Goal: Information Seeking & Learning: Learn about a topic

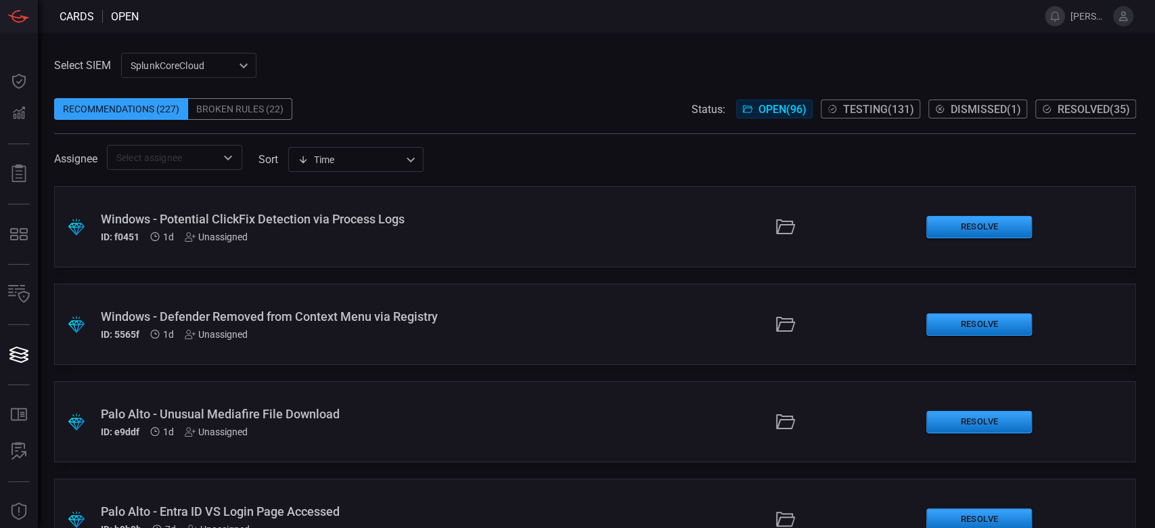
click at [407, 349] on div ".suggested_cards_icon{fill:url(#suggested_cards_icon);} Windows - Defender Remo…" at bounding box center [595, 324] width 1082 height 81
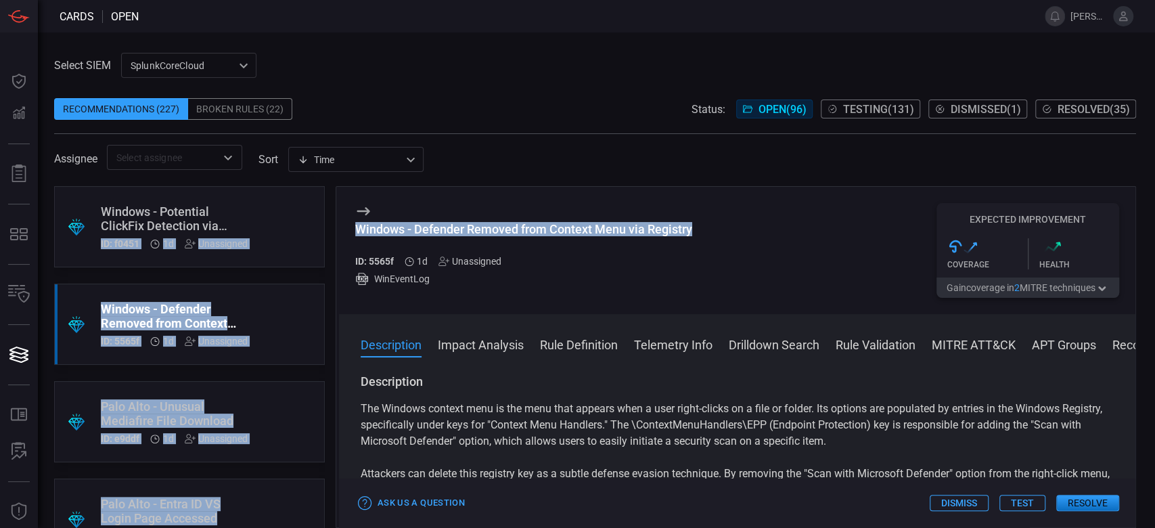
drag, startPoint x: 729, startPoint y: 234, endPoint x: 286, endPoint y: 227, distance: 442.7
click at [286, 227] on div ".suggested_cards_icon{fill:url(#suggested_cards_icon);} Windows - Potential Cli…" at bounding box center [595, 357] width 1082 height 342
click at [1026, 505] on button "Test" at bounding box center [1023, 503] width 46 height 16
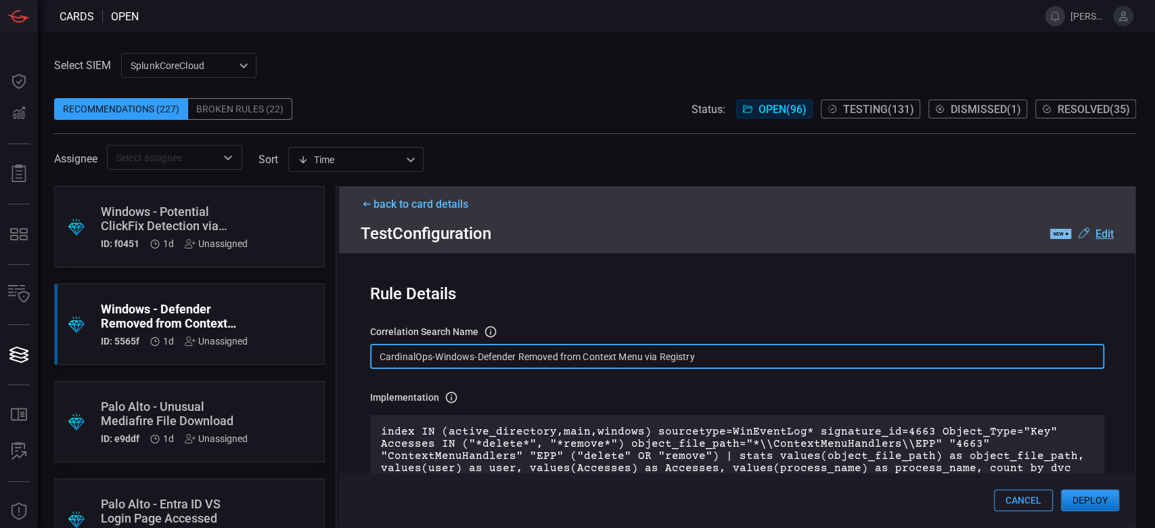
drag, startPoint x: 713, startPoint y: 355, endPoint x: 340, endPoint y: 351, distance: 373.0
click at [340, 351] on div "Rule Details correlation search Name Name of the correlation search that will b…" at bounding box center [737, 390] width 797 height 274
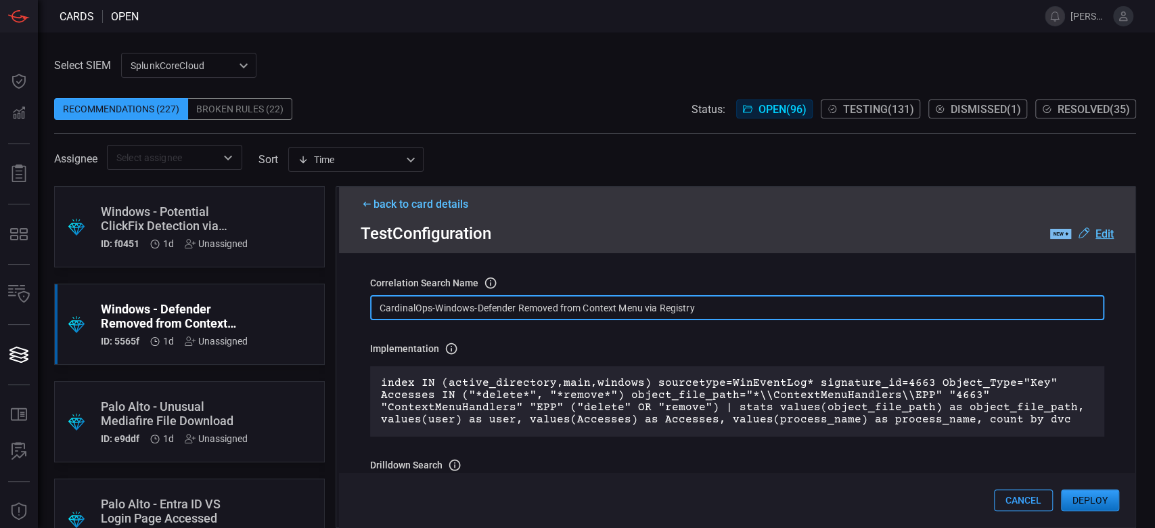
scroll to position [90, 0]
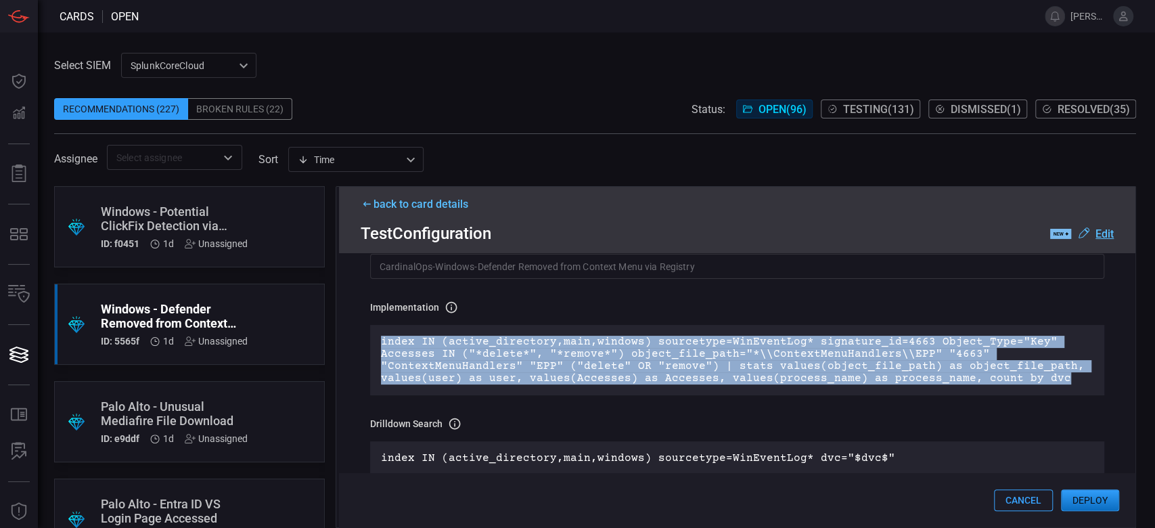
drag, startPoint x: 1052, startPoint y: 382, endPoint x: 379, endPoint y: 344, distance: 673.9
click at [379, 344] on div "index IN (active_directory,main,windows) sourcetype=WinEventLog* signature_id=4…" at bounding box center [737, 360] width 734 height 70
copy p "index IN (active_directory,main,windows) sourcetype=WinEventLog* signature_id=4…"
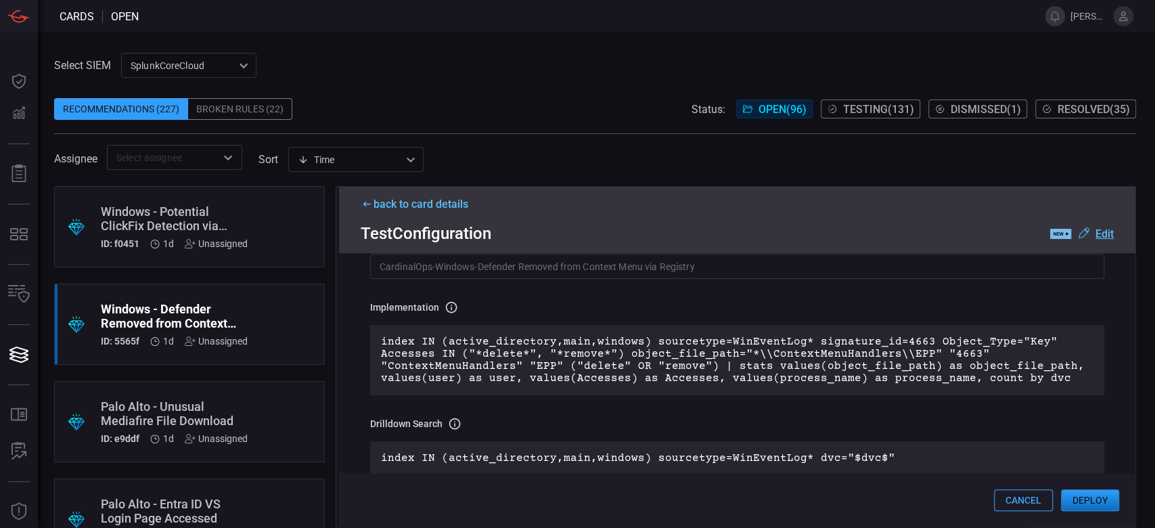
click at [368, 206] on icon at bounding box center [367, 203] width 13 height 7
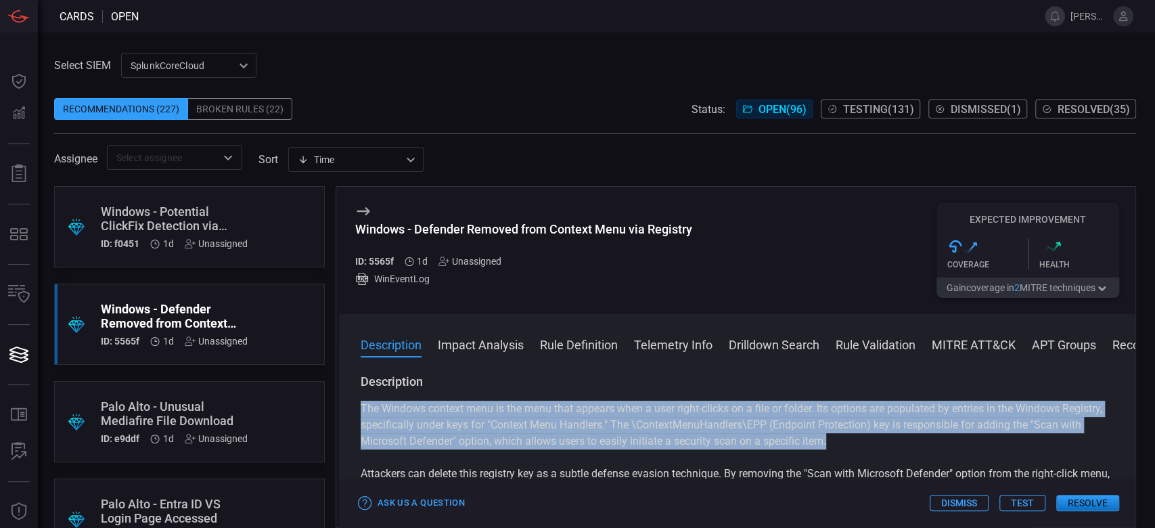
drag, startPoint x: 356, startPoint y: 407, endPoint x: 945, endPoint y: 445, distance: 590.1
click at [945, 445] on div "Description The Windows context menu is the menu that appears when a user right…" at bounding box center [737, 448] width 797 height 149
copy p "The Windows context menu is the menu that appears when a user right-clicks on a…"
click at [1025, 501] on button "Test" at bounding box center [1023, 503] width 46 height 16
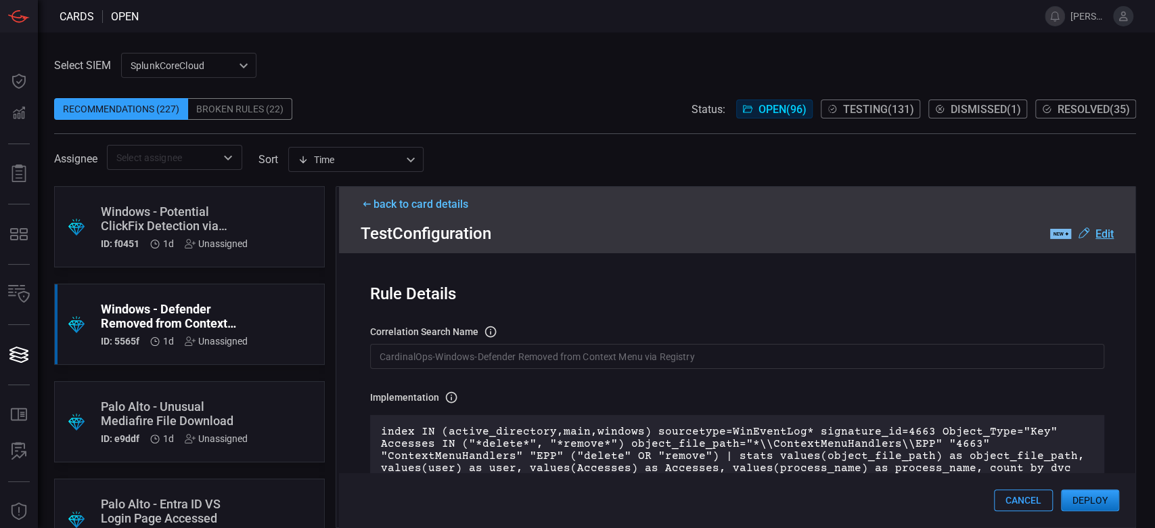
scroll to position [271, 0]
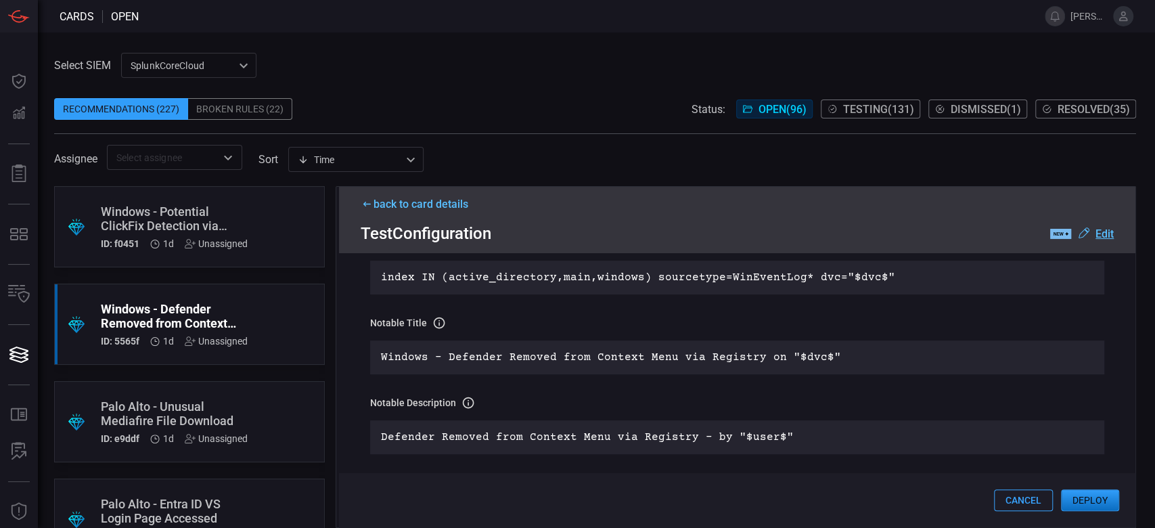
click at [1094, 510] on button "Deploy" at bounding box center [1090, 500] width 58 height 22
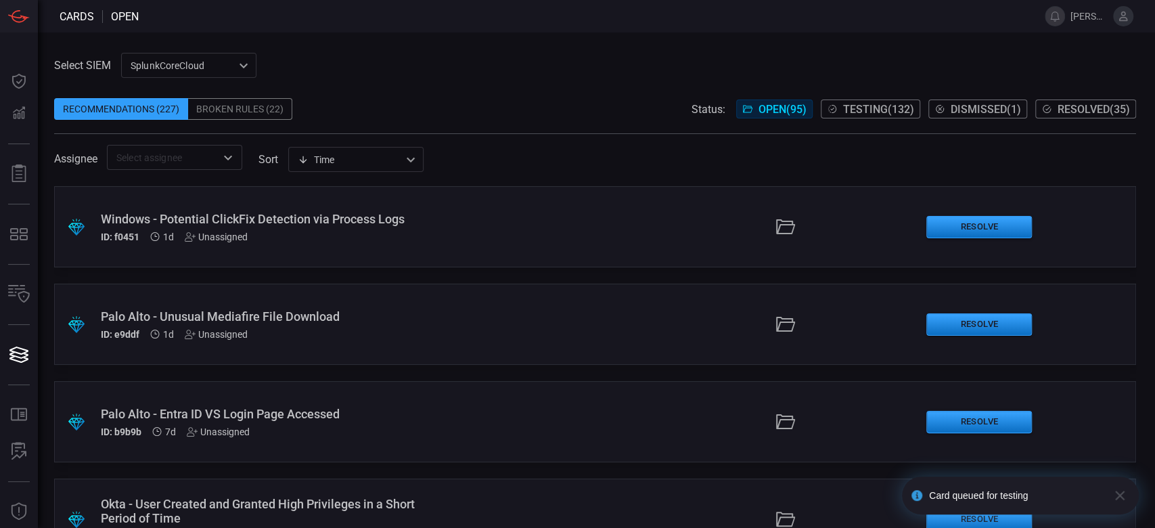
click at [263, 261] on div ".suggested_cards_icon{fill:url(#suggested_cards_icon);} Windows - Potential Cli…" at bounding box center [595, 226] width 1082 height 81
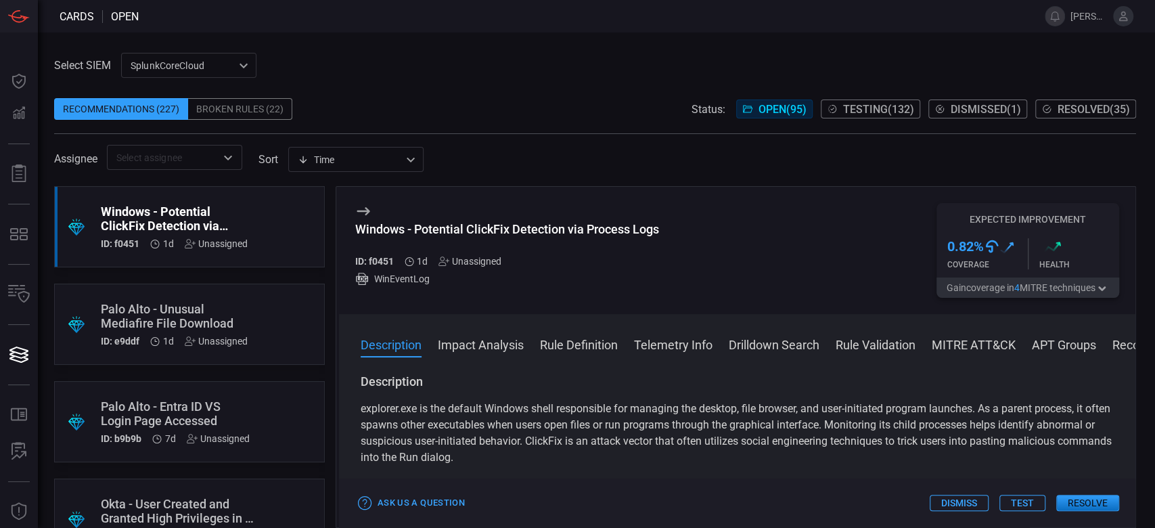
click at [1025, 501] on button "Test" at bounding box center [1023, 503] width 46 height 16
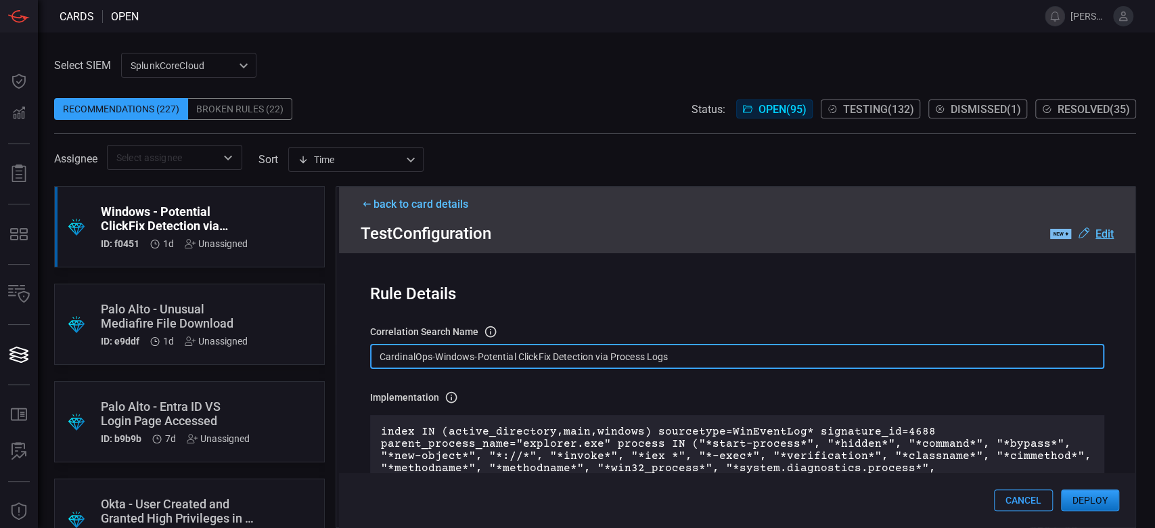
drag, startPoint x: 702, startPoint y: 357, endPoint x: 358, endPoint y: 372, distance: 344.2
click at [358, 372] on div "Rule Details correlation search Name Name of the correlation search that will b…" at bounding box center [737, 390] width 797 height 274
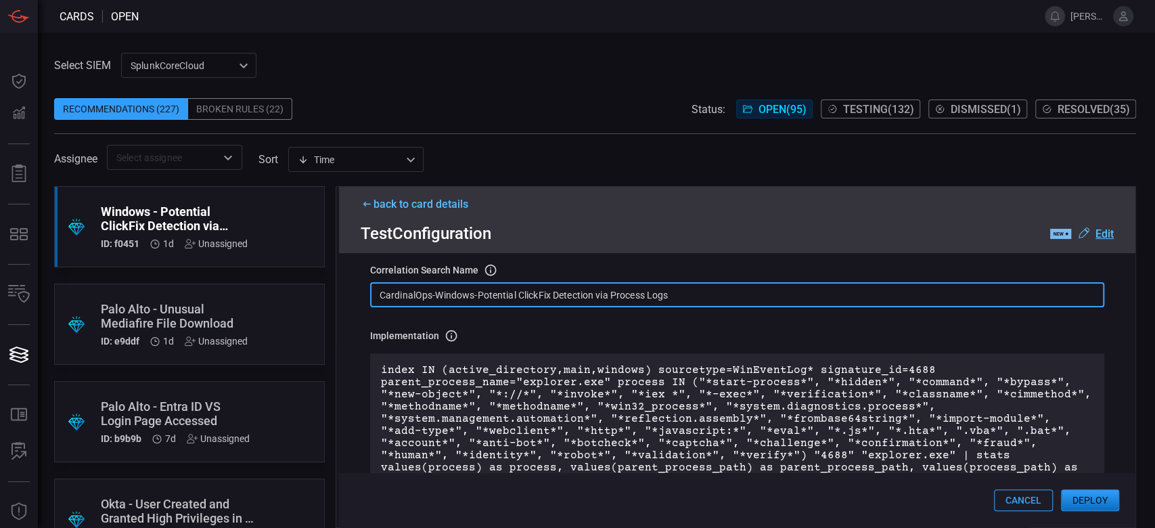
scroll to position [90, 0]
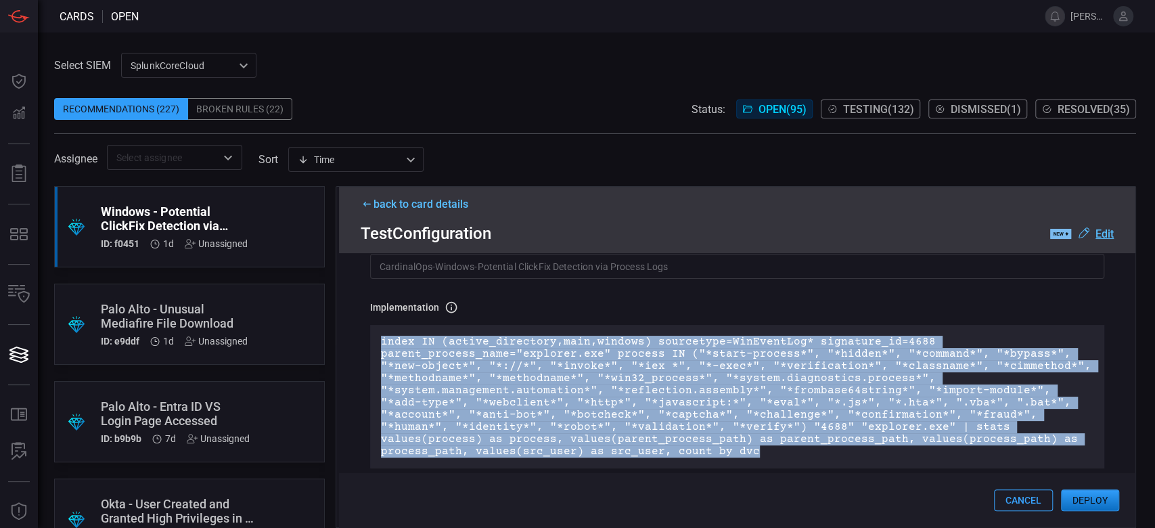
drag, startPoint x: 782, startPoint y: 447, endPoint x: 361, endPoint y: 345, distance: 433.2
click at [361, 345] on div "Rule Details correlation search Name Name of the correlation search that will b…" at bounding box center [737, 390] width 797 height 274
copy p "index IN (active_directory,main,windows) sourcetype=WinEventLog* signature_id=4…"
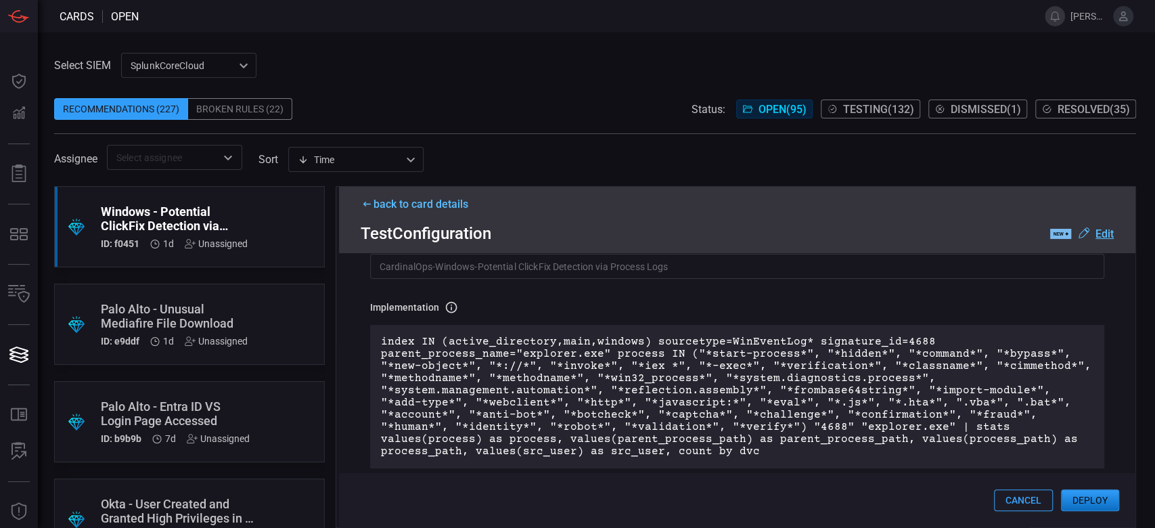
click at [430, 200] on div "back to card details" at bounding box center [737, 204] width 753 height 13
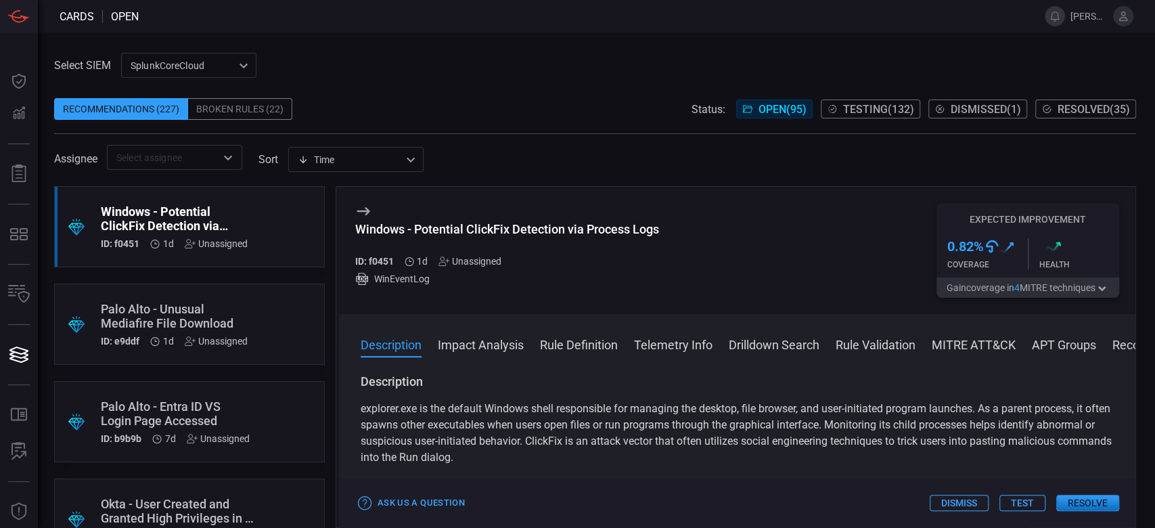
drag, startPoint x: 361, startPoint y: 410, endPoint x: 605, endPoint y: 474, distance: 252.7
click at [605, 474] on div "explorer.exe is the default Windows shell responsible for managing the desktop,…" at bounding box center [737, 482] width 753 height 162
copy p "explorer.exe is the default Windows shell responsible for managing the desktop,…"
click at [1013, 500] on button "Test" at bounding box center [1023, 503] width 46 height 16
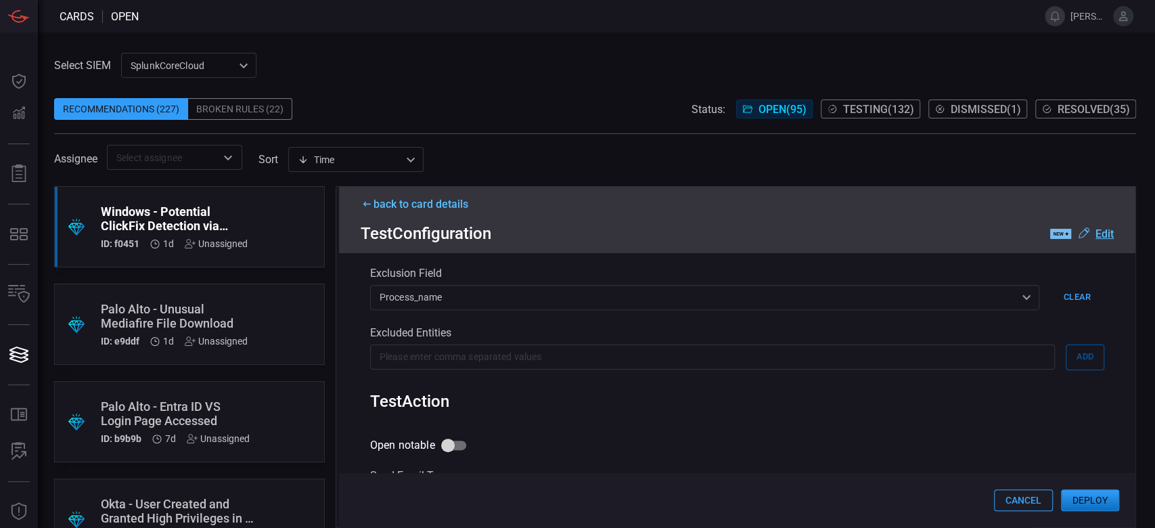
scroll to position [812, 0]
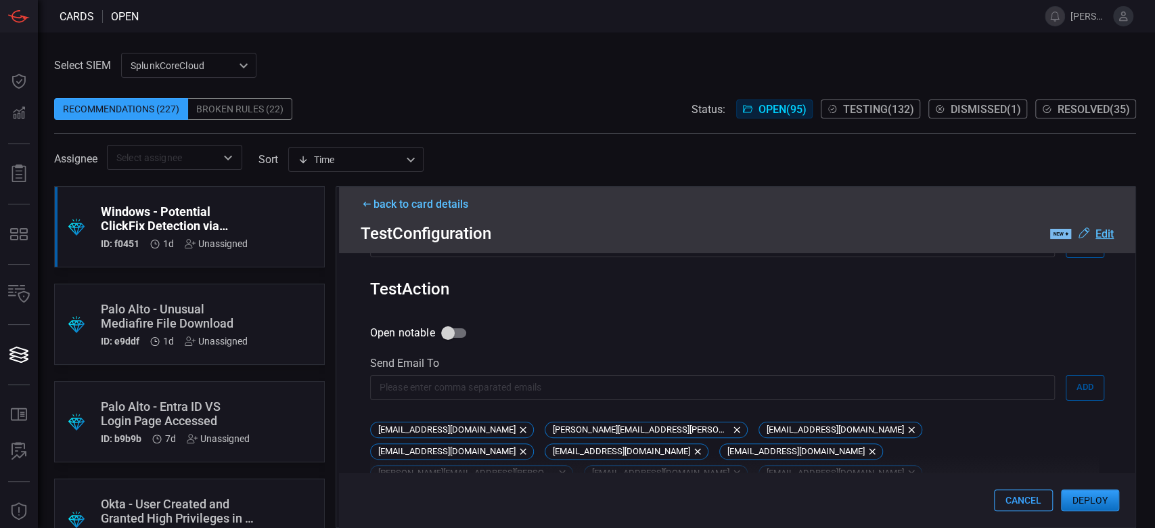
click at [1102, 510] on button "Deploy" at bounding box center [1090, 500] width 58 height 22
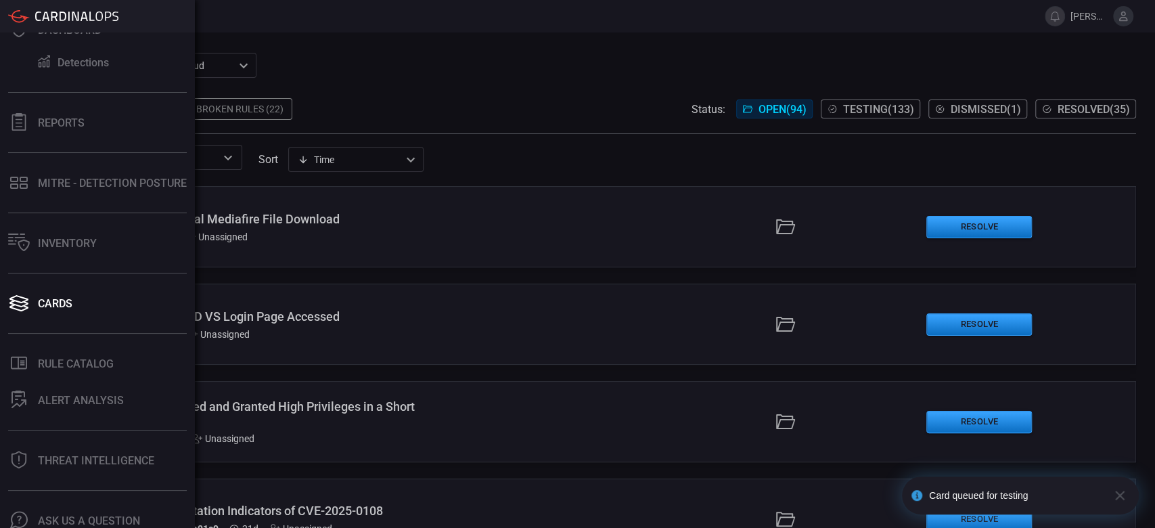
scroll to position [96, 0]
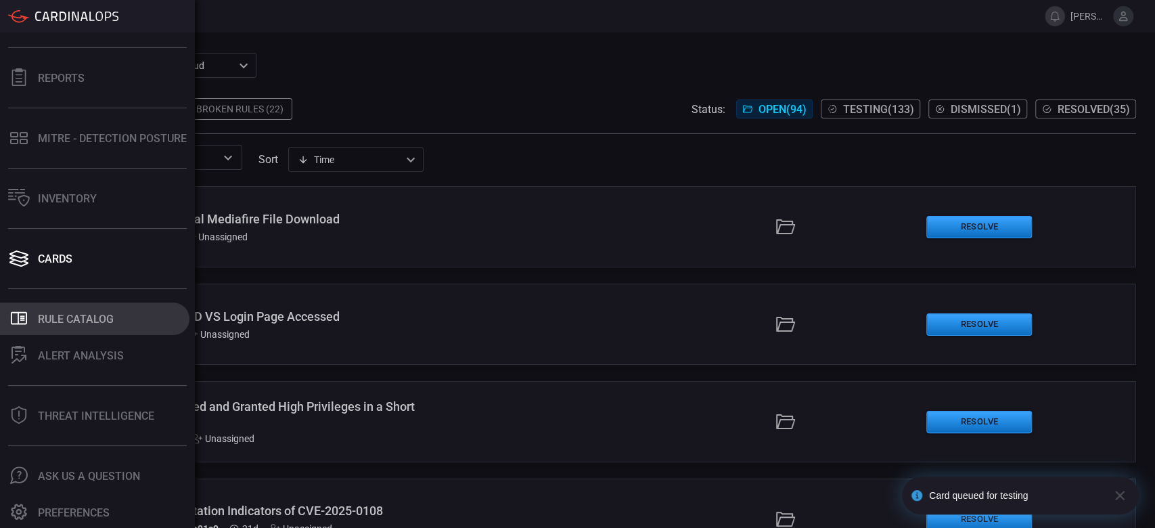
click at [73, 333] on button ".st0_rule_catalog_icon{fill: currentColor;} Rule Catalog" at bounding box center [95, 319] width 190 height 32
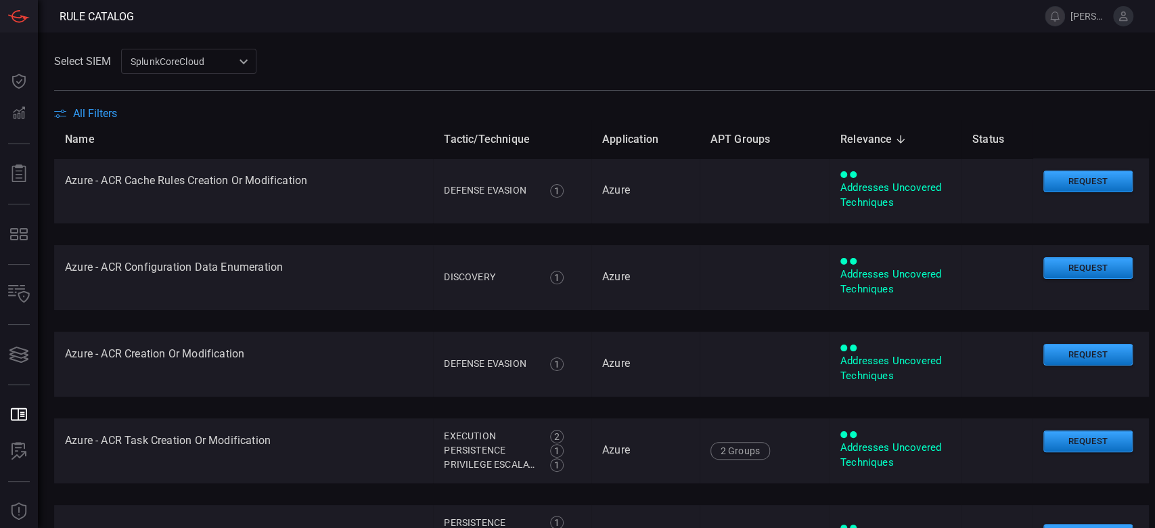
click at [83, 121] on th "Name" at bounding box center [243, 139] width 379 height 39
click at [77, 118] on span "All Filters" at bounding box center [95, 113] width 44 height 13
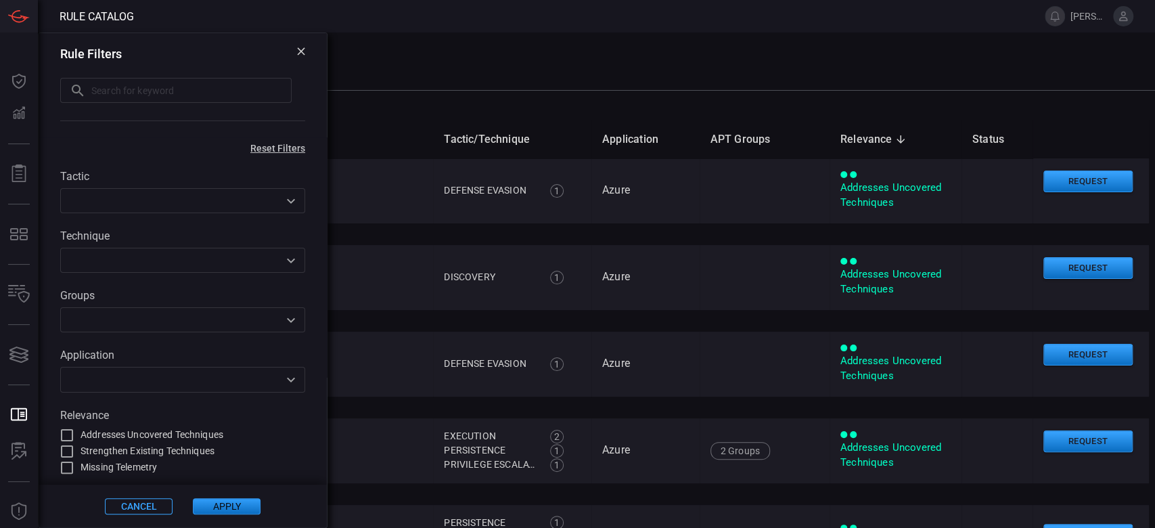
click at [101, 89] on input "text" at bounding box center [191, 90] width 200 height 25
paste input "Windows Scheduled Task Set to Execute a CMD.EXE Command"
click at [102, 89] on input "Windows Scheduled Task Set to Execute a CMD.EXE Command" at bounding box center [175, 90] width 231 height 25
type input "Windows Scheduled Task Set to Execute a CMD.EXE Command"
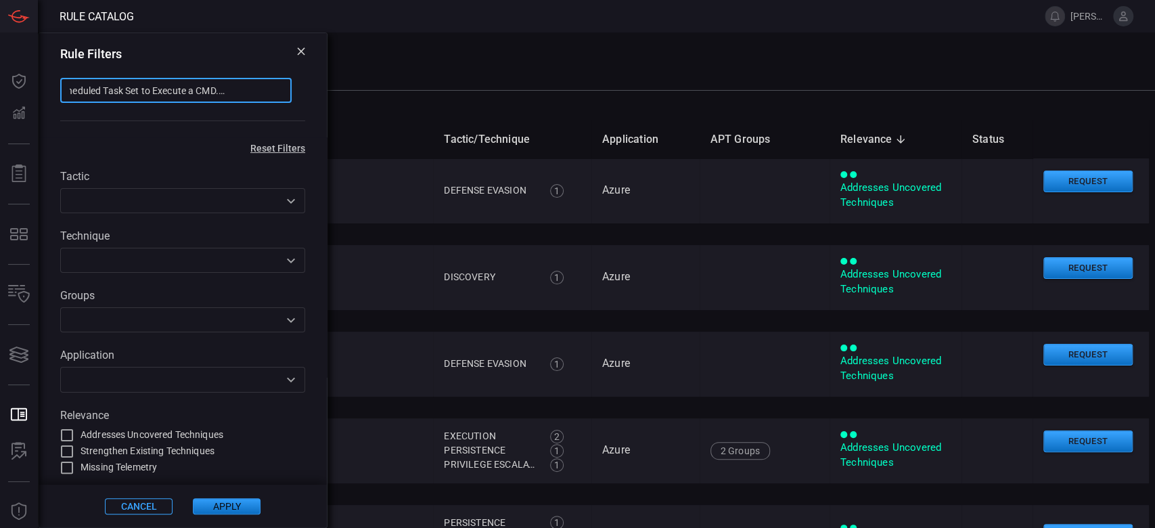
click at [217, 500] on button "Apply" at bounding box center [227, 506] width 68 height 16
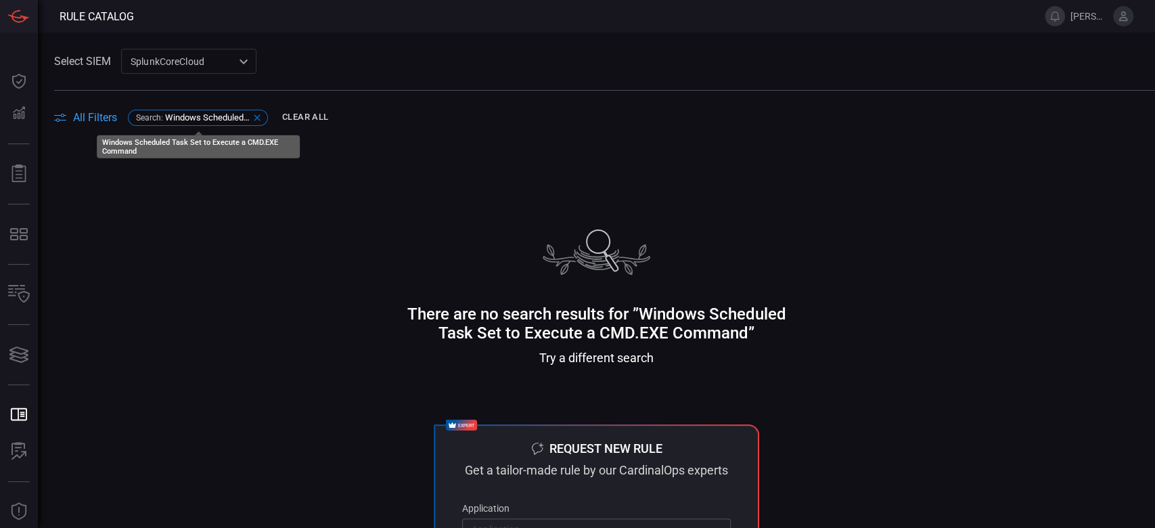
click at [261, 116] on icon at bounding box center [257, 117] width 11 height 11
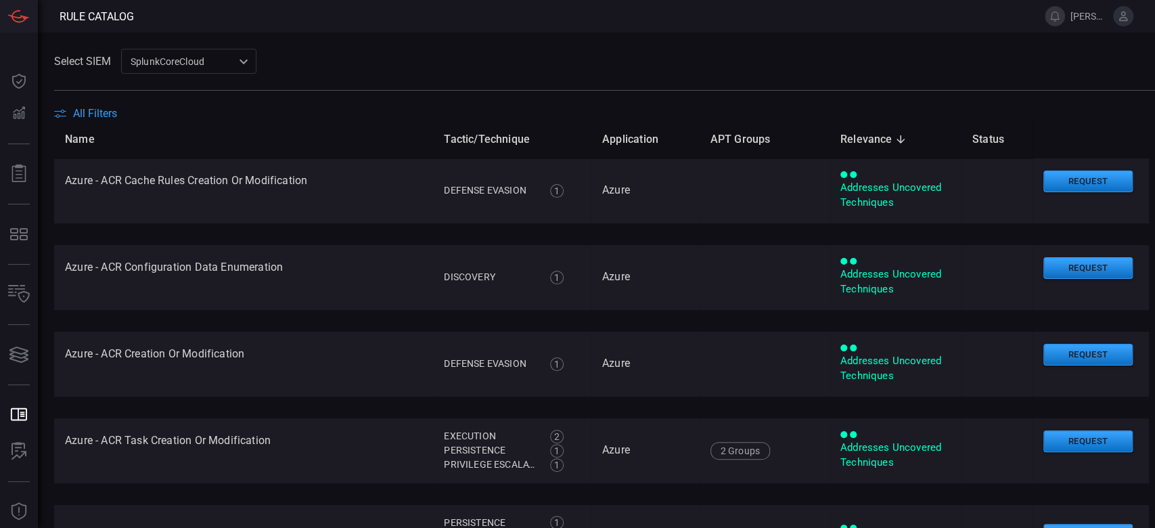
click at [110, 120] on th "Name" at bounding box center [243, 139] width 379 height 39
click at [106, 108] on span "All Filters" at bounding box center [95, 113] width 44 height 13
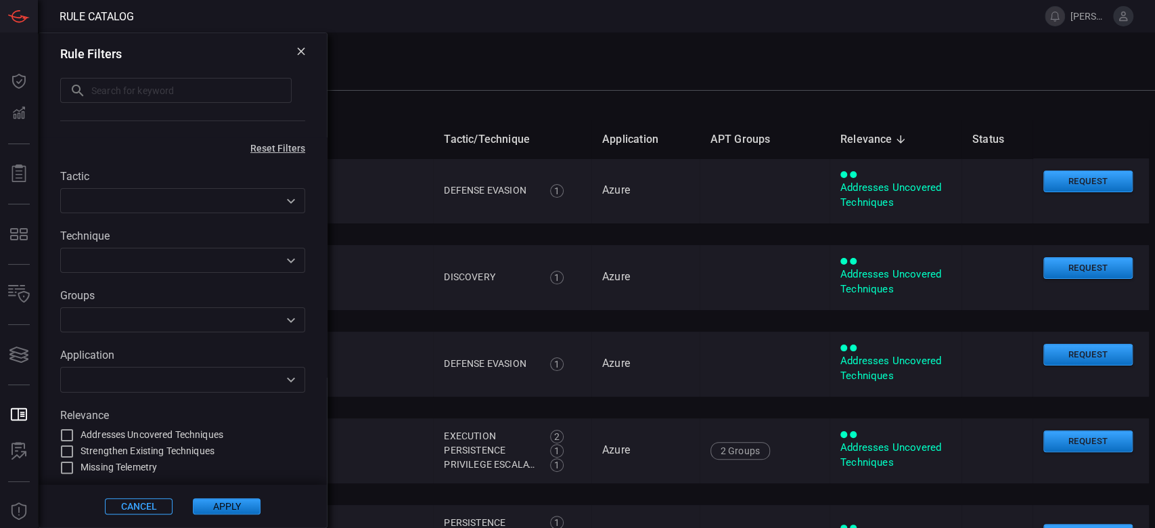
click at [139, 98] on input "text" at bounding box center [191, 90] width 200 height 25
paste input "Windows-Scheduled Task Set to Execute a CMD.EXE Command"
type input "Windows-Scheduled Task Set to Execute a CMD.EXE Command"
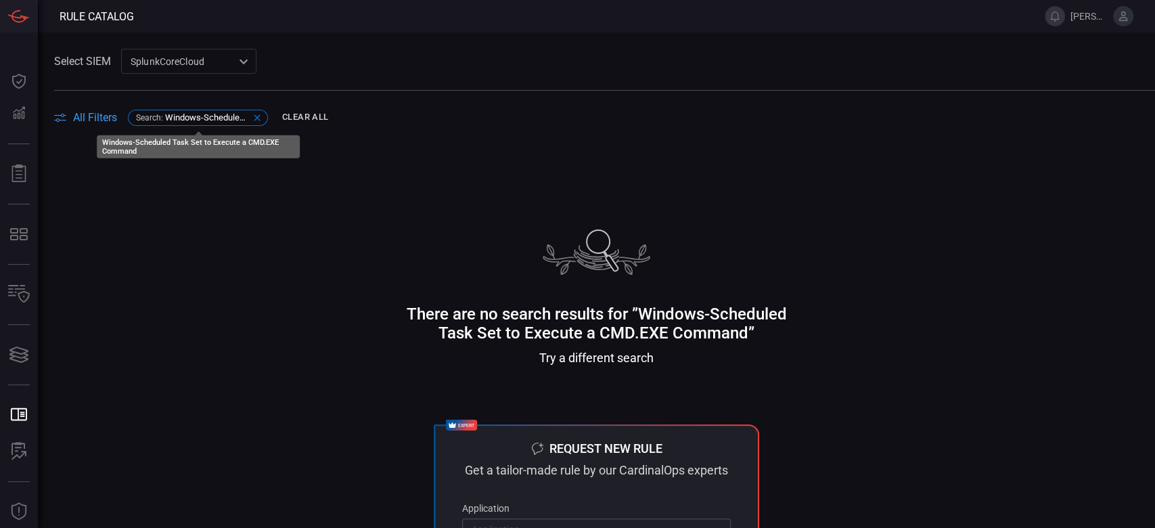
click at [164, 116] on p "Search : Windows-Scheduled Task Set to Execute a CMD.EXE Command" at bounding box center [193, 117] width 114 height 10
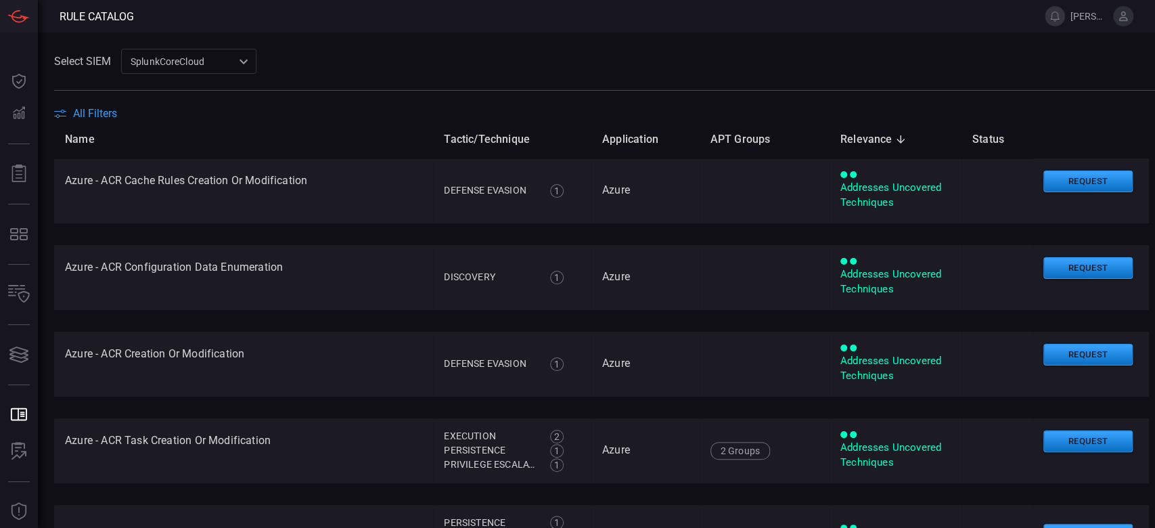
click at [88, 114] on span "All Filters" at bounding box center [95, 113] width 44 height 13
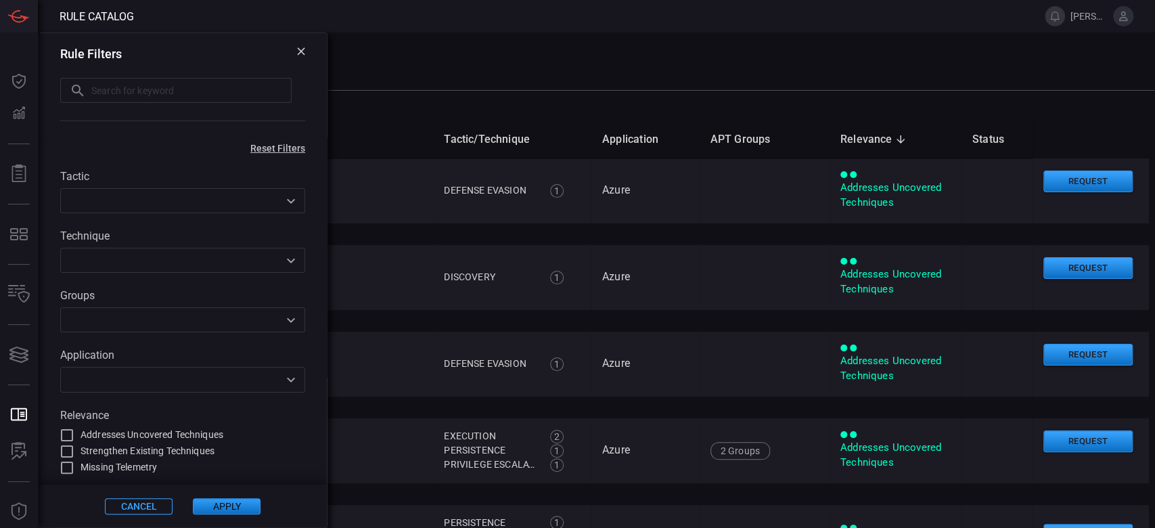
click at [129, 89] on input "text" at bounding box center [191, 90] width 200 height 25
paste input "Windows-Scheduled Task Set to Execute a CMD.EXE Command"
drag, startPoint x: 179, startPoint y: 92, endPoint x: 0, endPoint y: 60, distance: 181.5
click at [0, 60] on div "Rule Catalog [PERSON_NAME][EMAIL_ADDRESS][PERSON_NAME][DOMAIN_NAME] Dashboard D…" at bounding box center [577, 264] width 1155 height 528
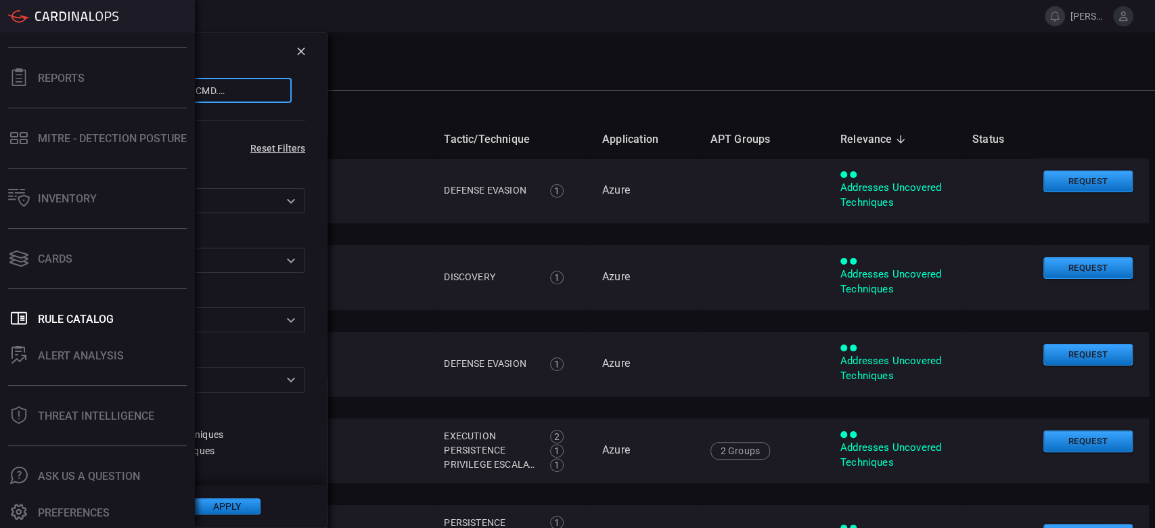
scroll to position [0, 0]
type input "CMD.EXE Command"
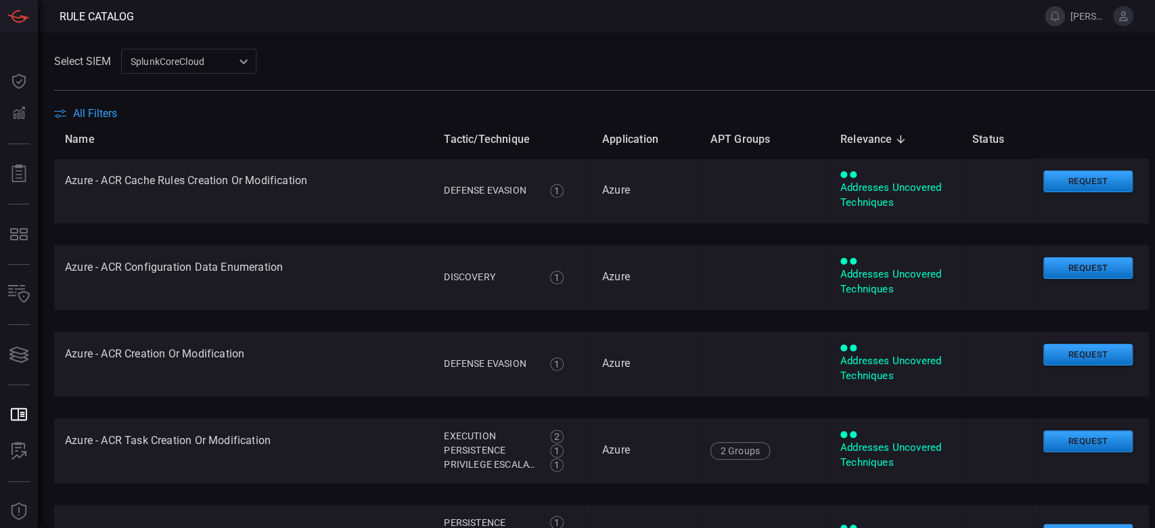
click at [102, 107] on span "All Filters" at bounding box center [95, 113] width 44 height 13
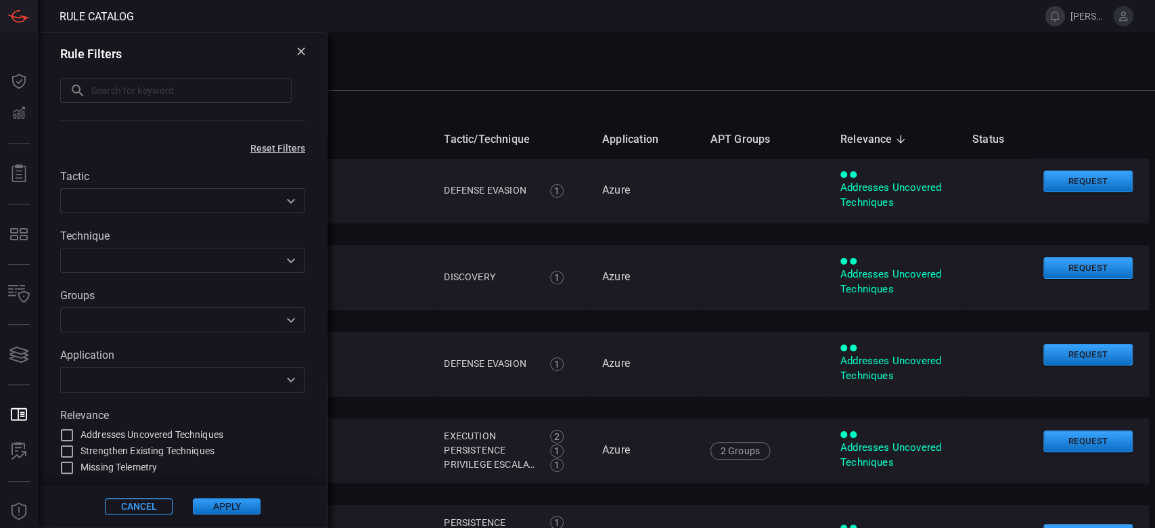
click at [125, 87] on input "text" at bounding box center [191, 90] width 200 height 25
paste input "Windows-Scheduled Task Set to Execute a CMD.EXE Command"
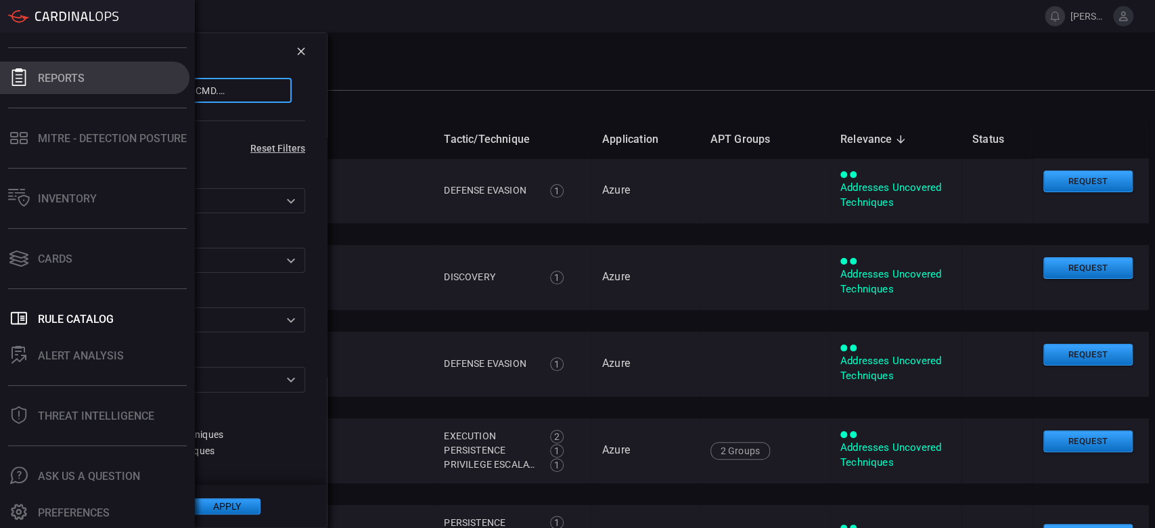
drag, startPoint x: 179, startPoint y: 96, endPoint x: 0, endPoint y: 93, distance: 178.7
click at [0, 93] on div "Rule Catalog [PERSON_NAME][EMAIL_ADDRESS][PERSON_NAME][DOMAIN_NAME] Dashboard D…" at bounding box center [577, 264] width 1155 height 528
type input "CMD.EXE Command"
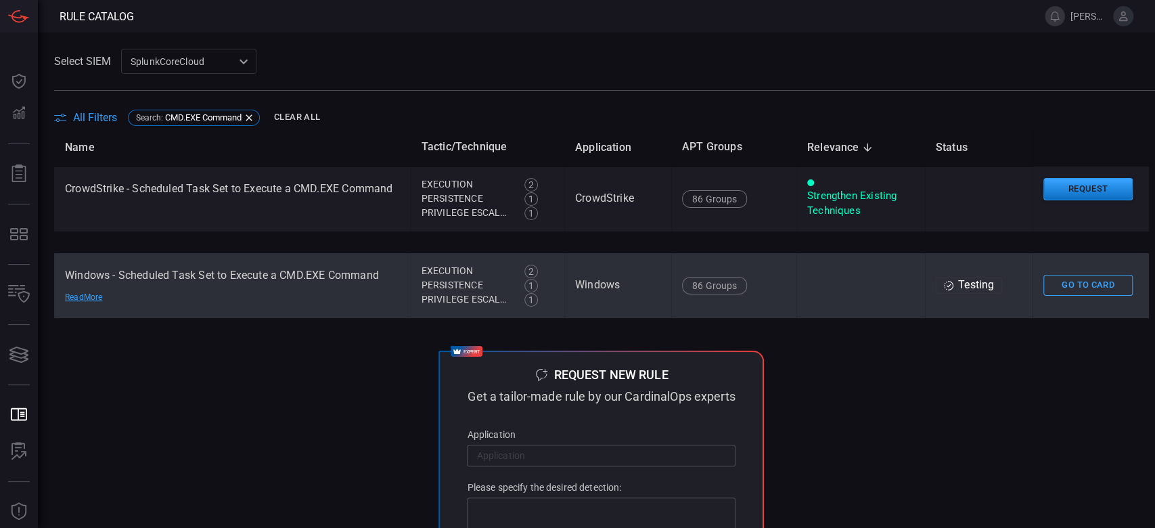
click at [771, 296] on td "86 Groups G0018 G1030 G0006 G0026 G0007 G0016 G0022 G0050 G0067 G0082 G0096 G10…" at bounding box center [733, 285] width 125 height 65
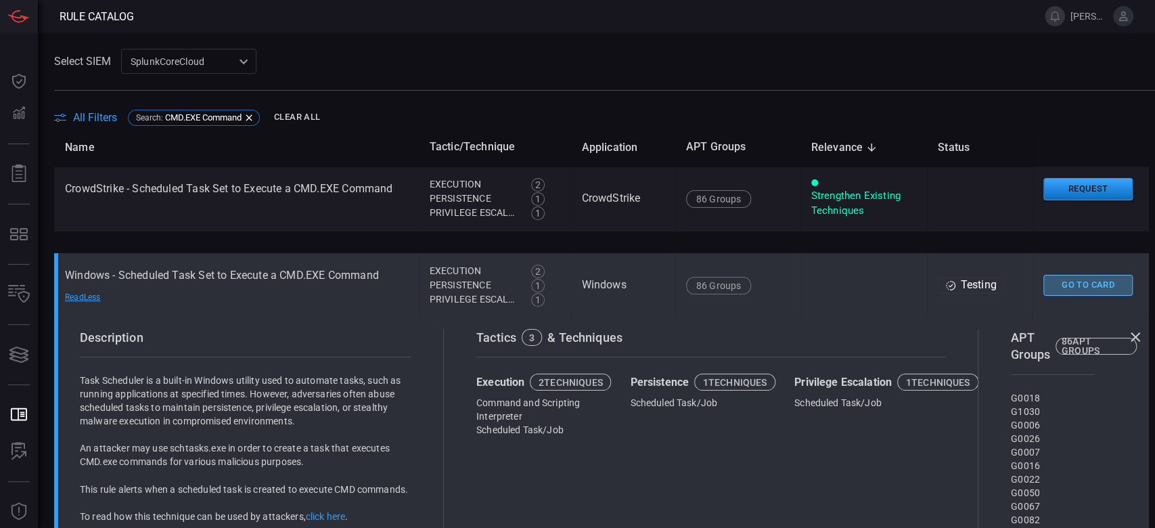
click at [1046, 284] on button "Go To Card" at bounding box center [1088, 285] width 89 height 21
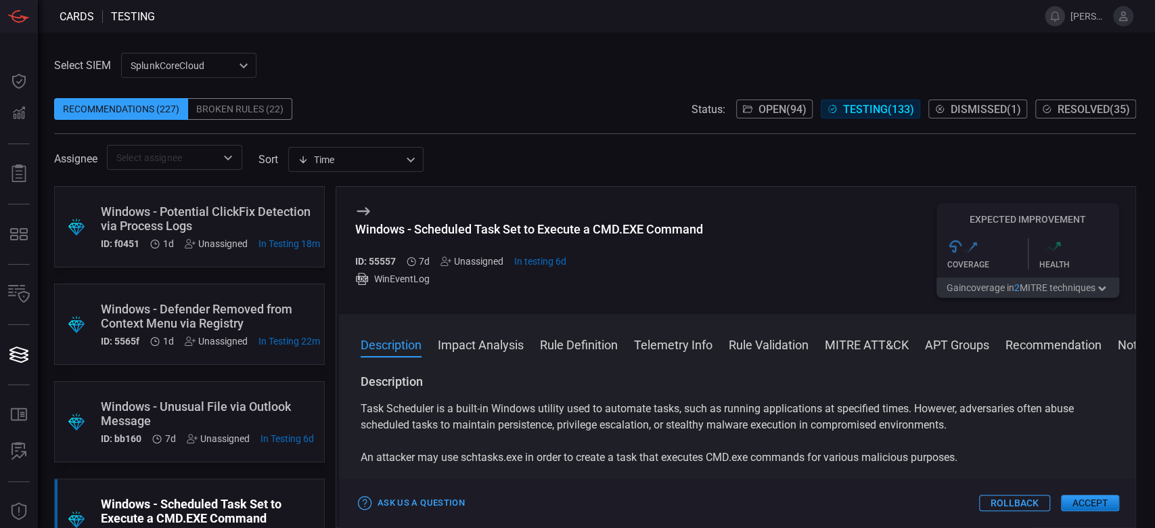
click at [881, 349] on button "MITRE ATT&CK" at bounding box center [867, 344] width 84 height 16
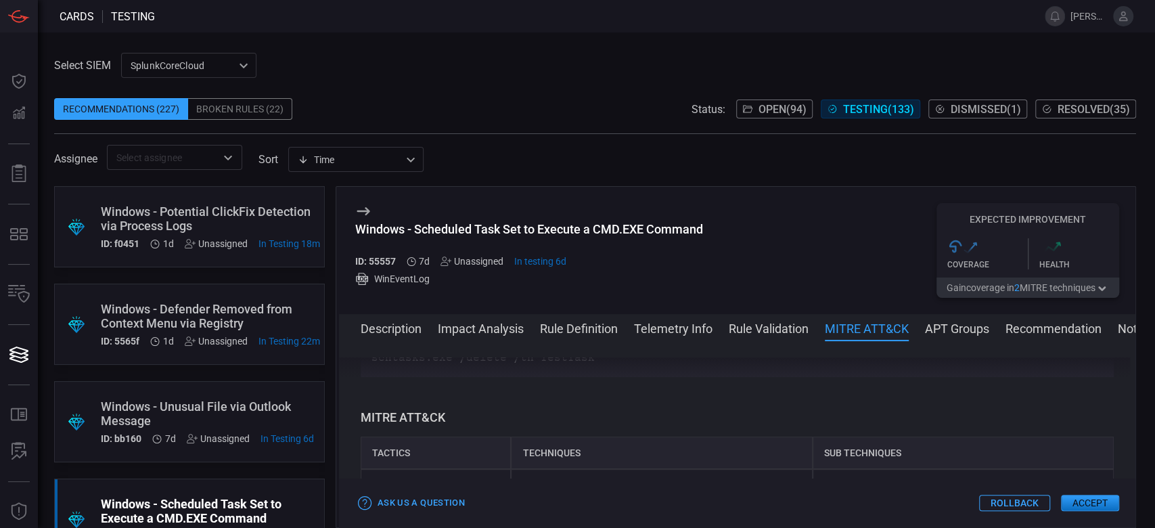
scroll to position [868, 0]
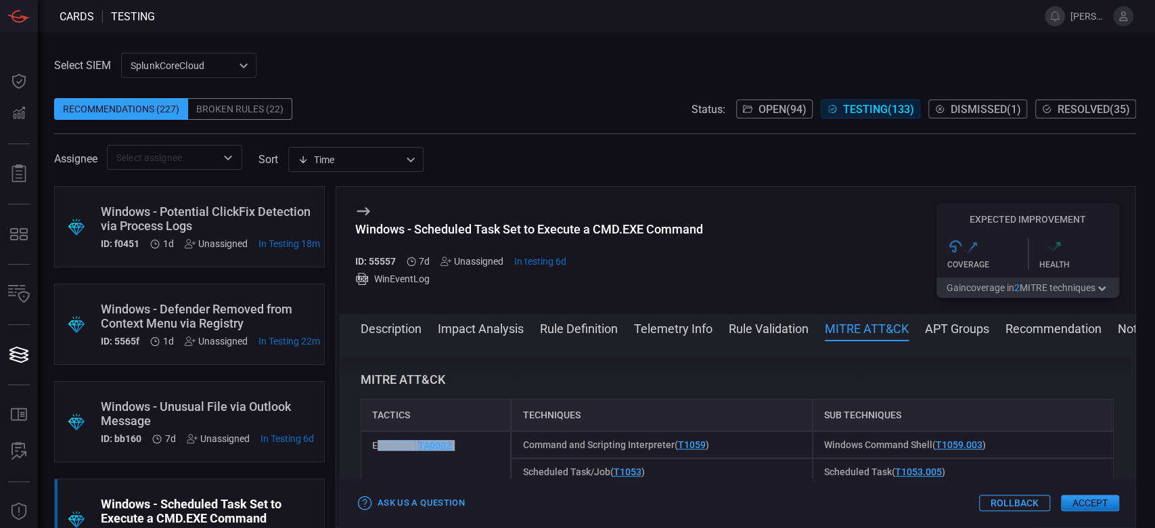
drag, startPoint x: 462, startPoint y: 447, endPoint x: 374, endPoint y: 447, distance: 88.0
click at [374, 447] on div "Execution ( TA0002 )" at bounding box center [436, 458] width 151 height 54
click at [374, 466] on div "Execution ( TA0002 )" at bounding box center [436, 458] width 151 height 54
drag, startPoint x: 468, startPoint y: 442, endPoint x: 359, endPoint y: 462, distance: 111.4
click at [359, 462] on div "Description Task Scheduler is a built-in Windows utility used to automate tasks…" at bounding box center [737, 431] width 797 height 149
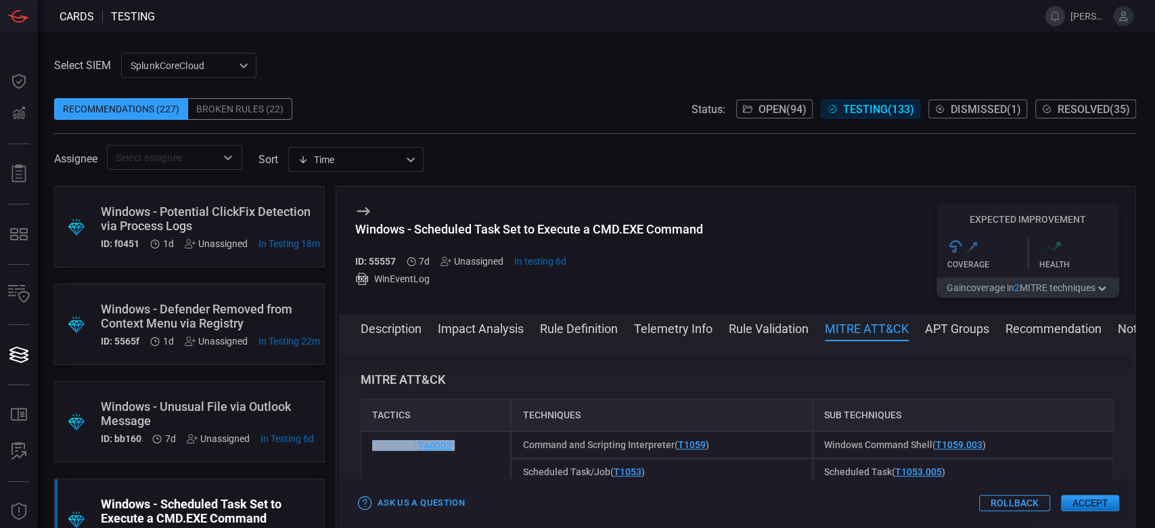
copy span "Execution ( TA0002 )"
drag, startPoint x: 688, startPoint y: 447, endPoint x: 512, endPoint y: 448, distance: 175.3
click at [515, 448] on div "Command and Scripting Interpreter ( T1059 )" at bounding box center [661, 444] width 301 height 27
copy span "Command and Scripting Interpreter ( T1059 )"
drag, startPoint x: 1009, startPoint y: 444, endPoint x: 801, endPoint y: 441, distance: 208.5
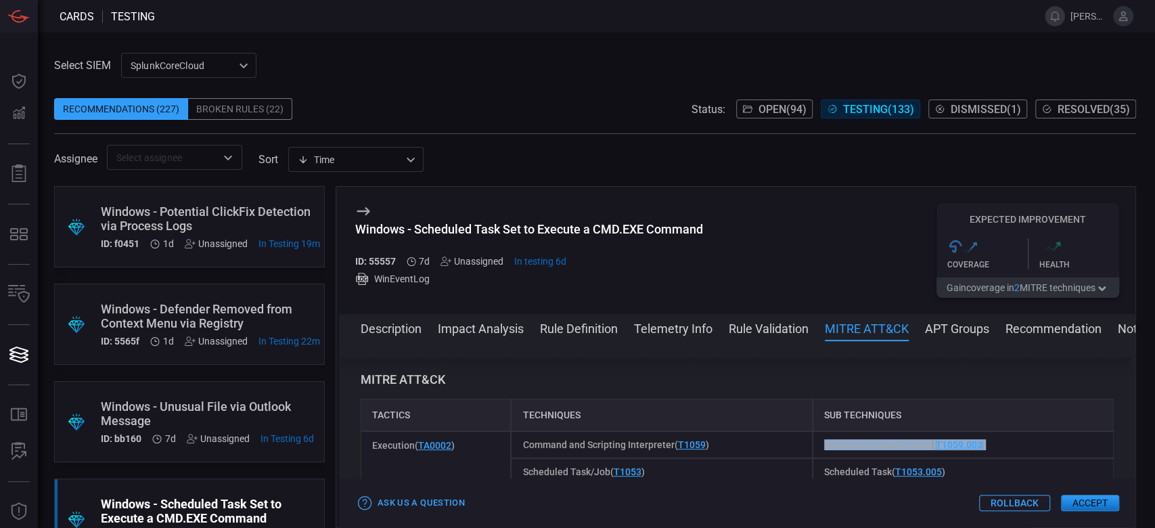
click at [801, 441] on div "Execution ( TA0002 ) Command and Scripting Interpreter ( T1059 ) Windows Comman…" at bounding box center [737, 458] width 753 height 54
copy div "Windows Command Shell ( T1059.003 )"
click at [991, 446] on div "Windows Command Shell ( T1059.003 )" at bounding box center [963, 444] width 301 height 27
click at [916, 372] on div "Description Task Scheduler is a built-in Windows utility used to automate tasks…" at bounding box center [737, 431] width 797 height 149
drag, startPoint x: 986, startPoint y: 443, endPoint x: 811, endPoint y: 453, distance: 175.6
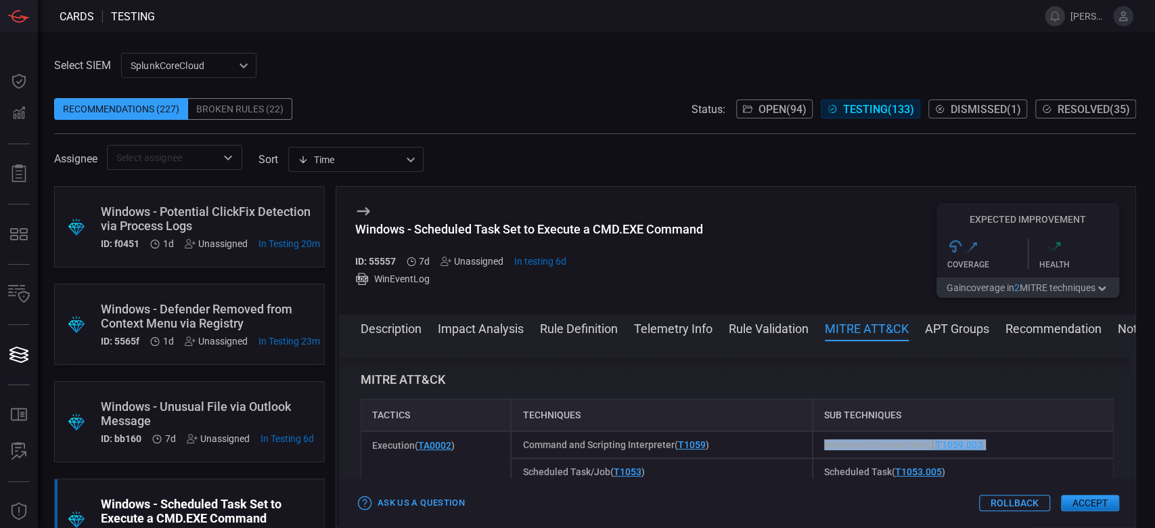
click at [813, 453] on div "Windows Command Shell ( T1059.003 )" at bounding box center [963, 444] width 301 height 27
copy span "Windows Command Shell ( T1059.003 )"
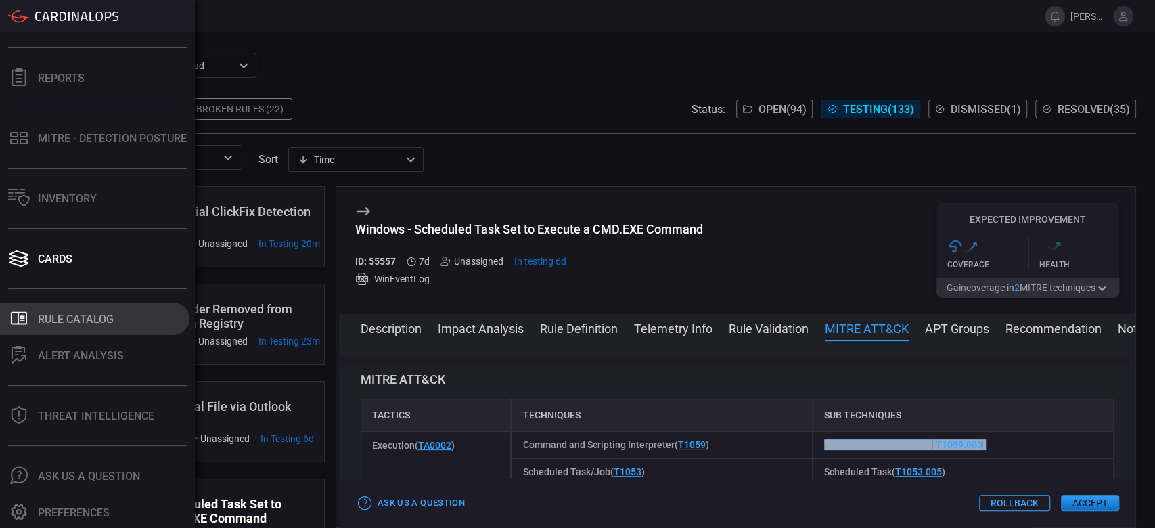
click at [70, 324] on div "Rule Catalog" at bounding box center [76, 319] width 76 height 13
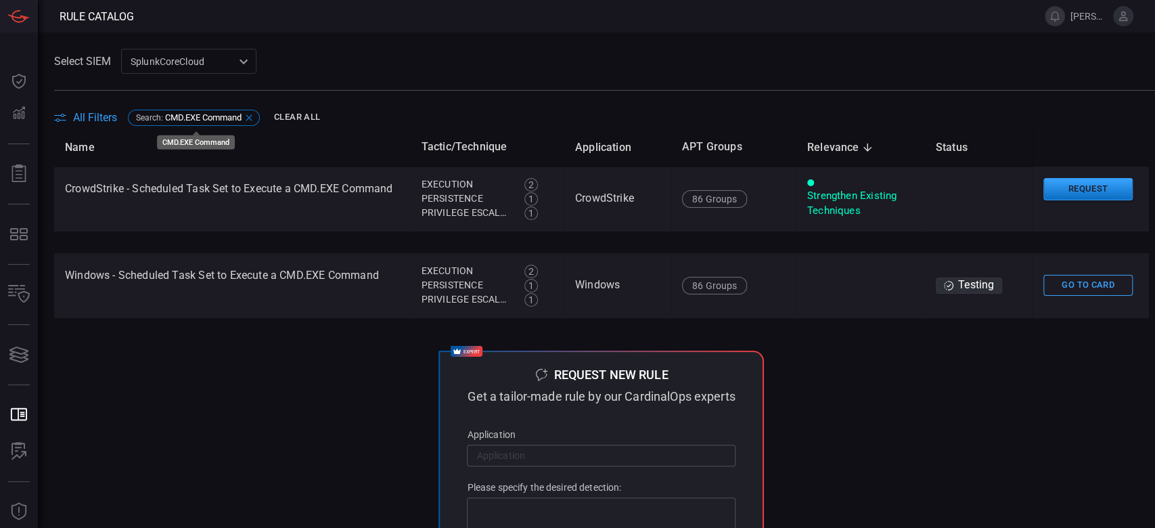
click at [246, 118] on div "Search : CMD.EXE Command" at bounding box center [194, 118] width 132 height 16
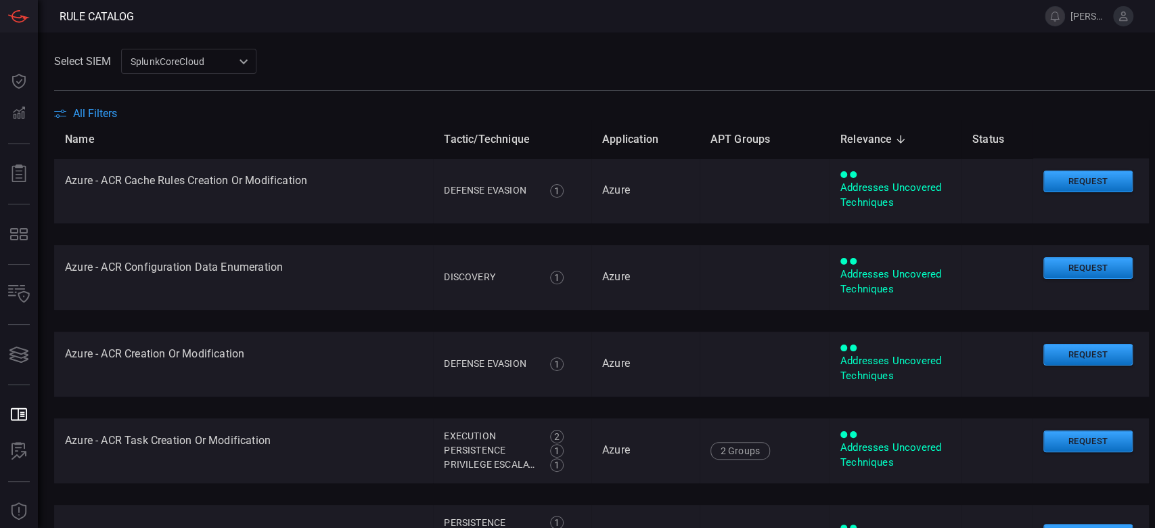
click at [110, 114] on span "All Filters" at bounding box center [95, 113] width 44 height 13
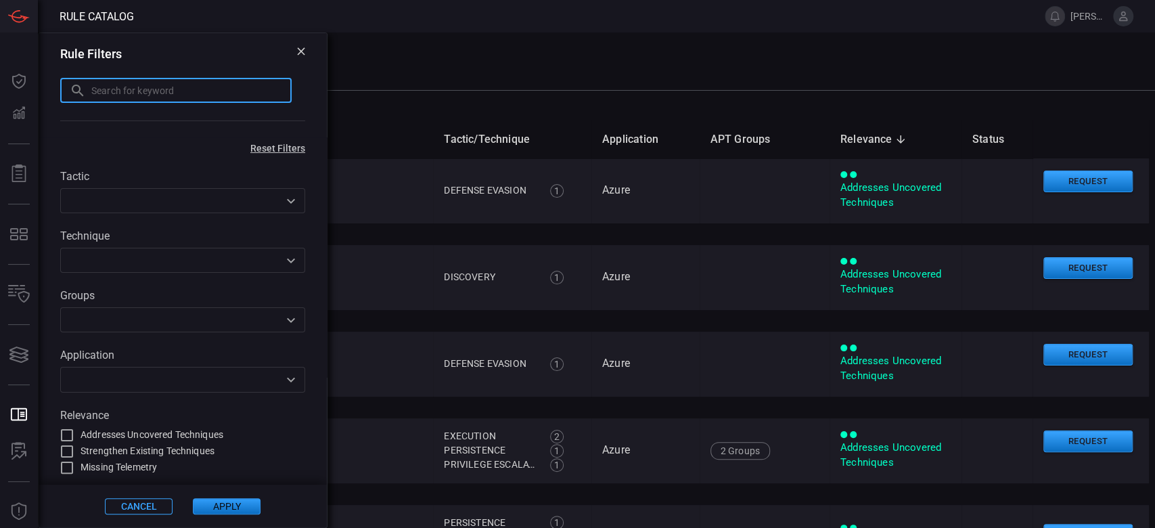
click at [105, 100] on input "text" at bounding box center [191, 90] width 200 height 25
paste input "Unusual File via Outlook Message"
type input "Unusual File via Outlook Message"
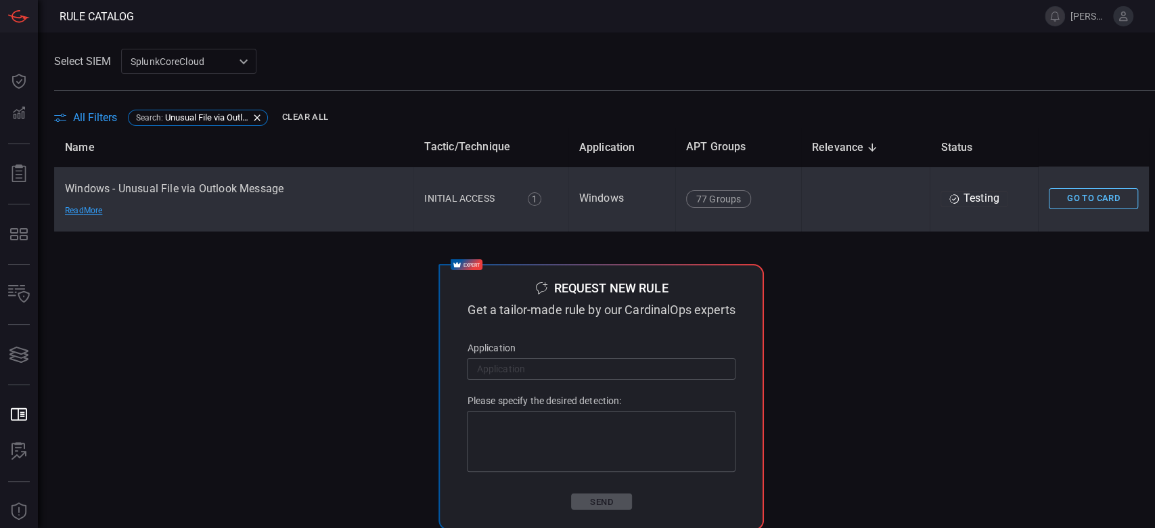
click at [1086, 204] on button "Go To Card" at bounding box center [1093, 198] width 89 height 21
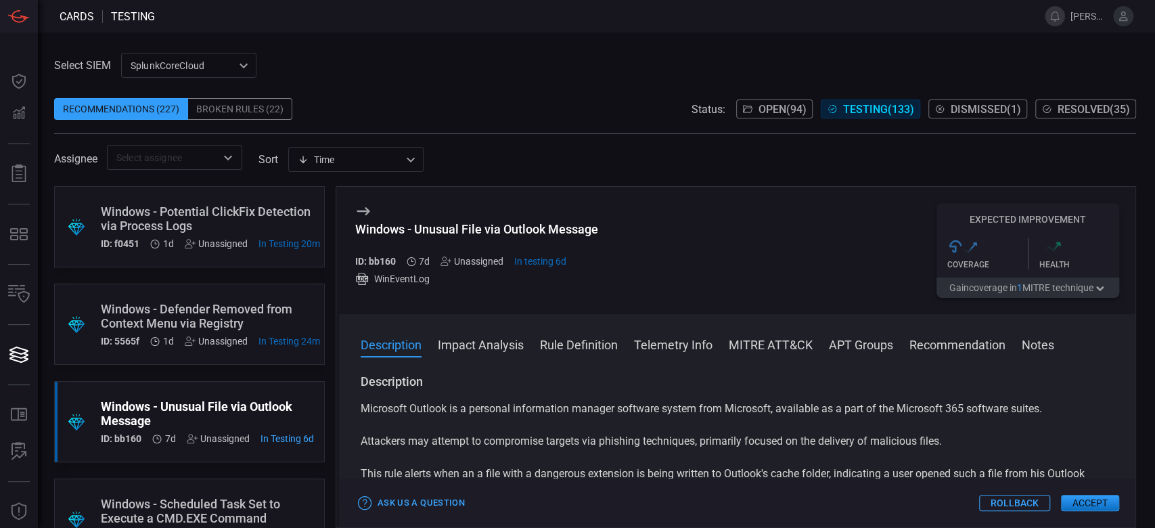
click at [778, 337] on button "MITRE ATT&CK" at bounding box center [771, 344] width 84 height 16
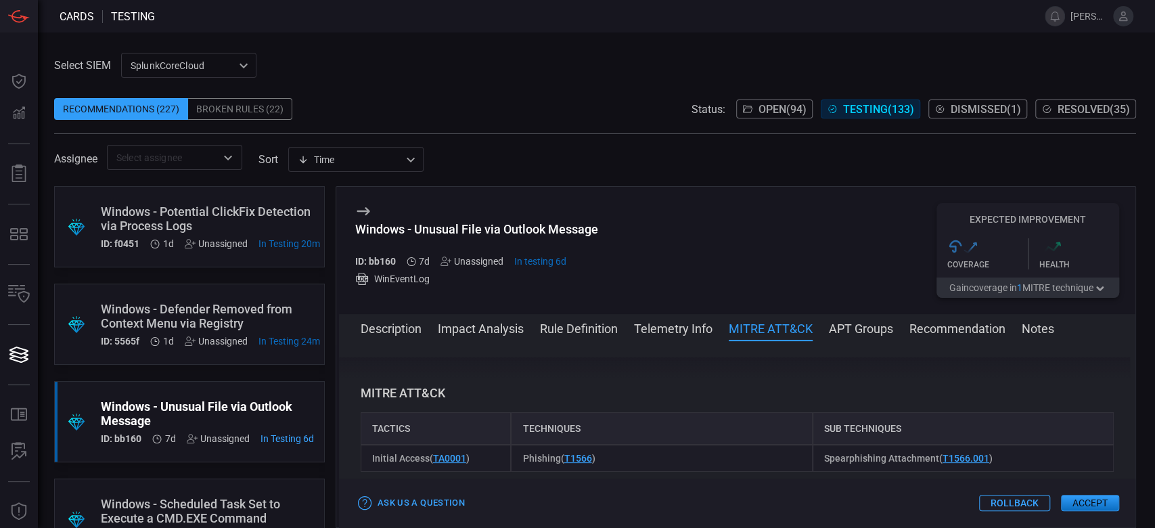
scroll to position [678, 0]
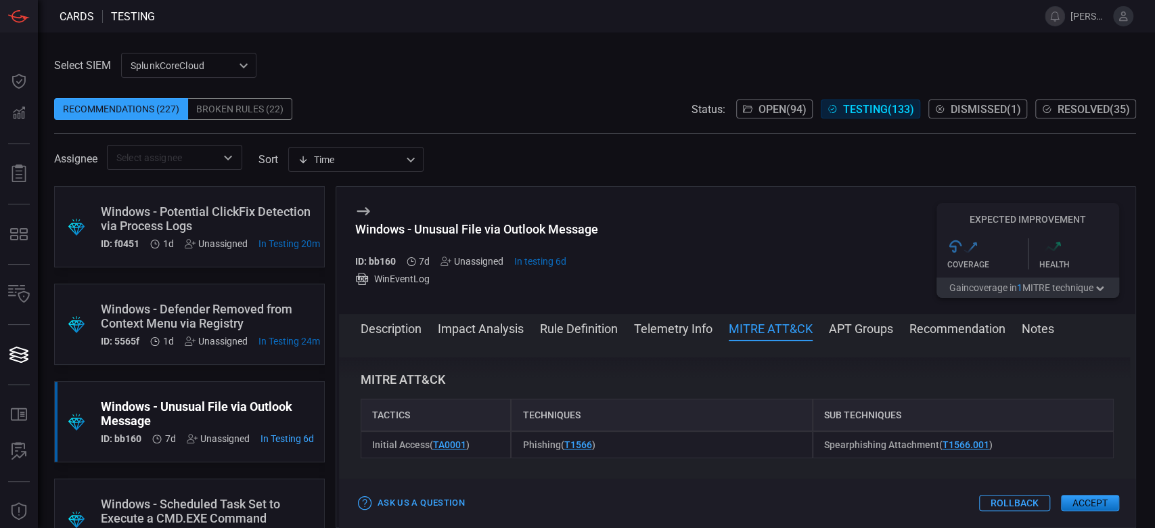
click at [611, 441] on div "Phishing ( T1566 )" at bounding box center [661, 444] width 301 height 27
drag, startPoint x: 611, startPoint y: 441, endPoint x: 515, endPoint y: 440, distance: 96.1
click at [515, 440] on div "Phishing ( T1566 )" at bounding box center [661, 444] width 301 height 27
drag, startPoint x: 486, startPoint y: 445, endPoint x: 359, endPoint y: 443, distance: 127.3
click at [359, 443] on div "Description Microsoft Outlook is a personal information manager software system…" at bounding box center [737, 431] width 797 height 149
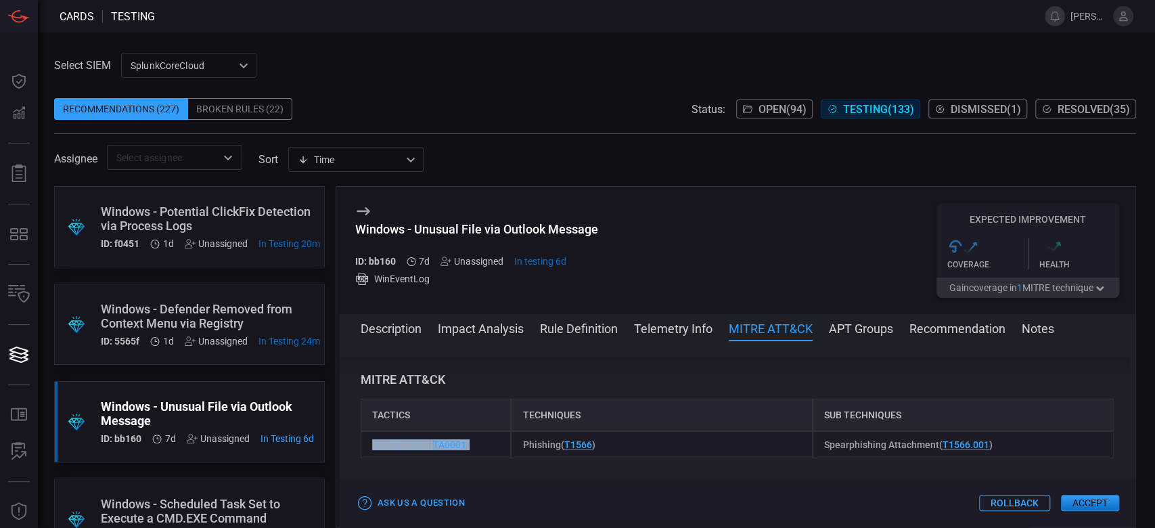
copy span "Initial Access ( TA0001 )"
drag, startPoint x: 638, startPoint y: 440, endPoint x: 521, endPoint y: 447, distance: 116.6
click at [521, 447] on div "Phishing ( T1566 )" at bounding box center [661, 444] width 301 height 27
copy span "Phishing ( T1566 )"
drag, startPoint x: 996, startPoint y: 447, endPoint x: 801, endPoint y: 441, distance: 194.3
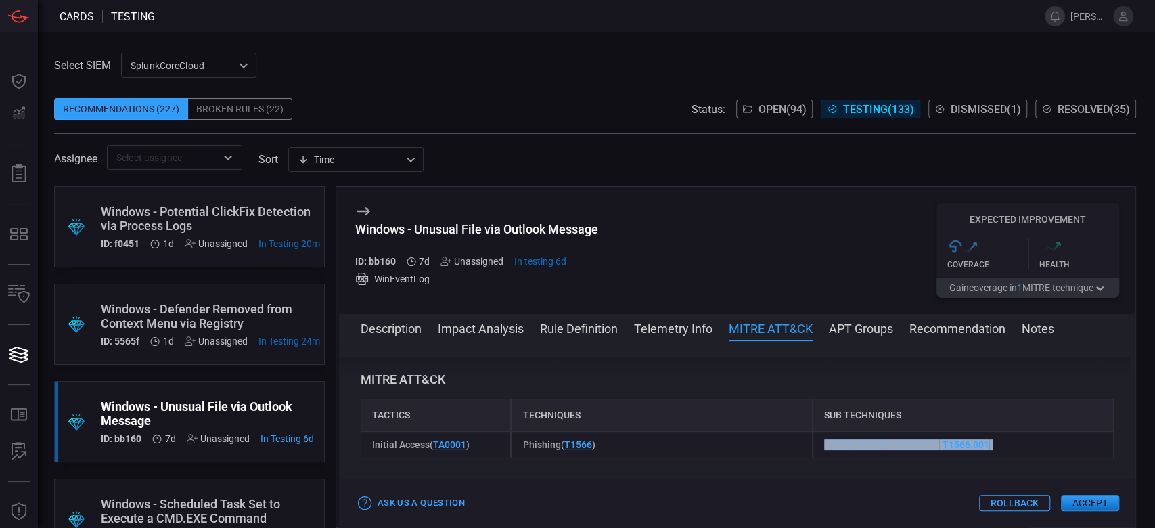
click at [800, 439] on div "Initial Access ( TA0001 ) Phishing ( T1566 ) Spearphishing Attachment ( T1566.0…" at bounding box center [737, 444] width 753 height 27
click at [1004, 447] on div "Spearphishing Attachment ( T1566.001 )" at bounding box center [963, 444] width 301 height 27
click at [1003, 447] on div "Spearphishing Attachment ( T1566.001 )" at bounding box center [963, 444] width 301 height 27
click at [940, 351] on span at bounding box center [737, 347] width 797 height 22
click at [957, 388] on div "MITRE ATT&CK Tactics Techniques Sub Techniques Initial Access ( TA0001 ) Phishi…" at bounding box center [737, 415] width 753 height 87
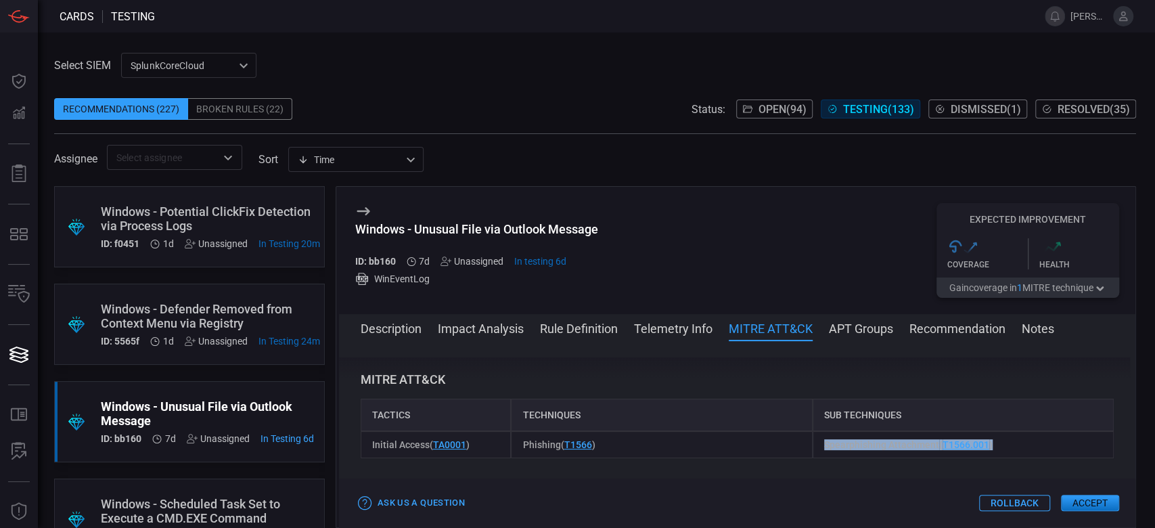
drag, startPoint x: 1001, startPoint y: 438, endPoint x: 810, endPoint y: 455, distance: 191.6
click at [813, 455] on div "Spearphishing Attachment ( T1566.001 )" at bounding box center [963, 444] width 301 height 27
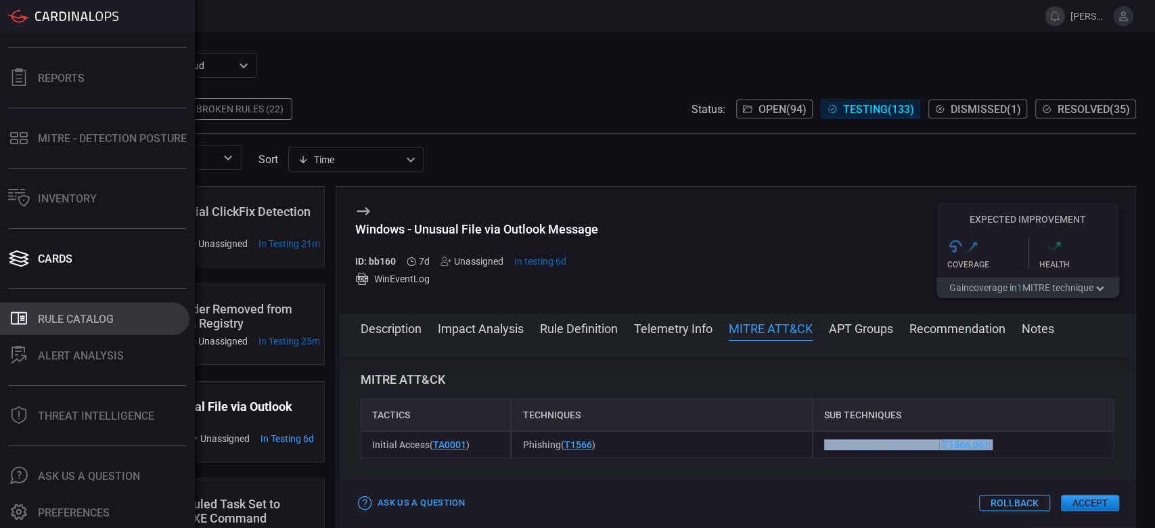
click at [43, 319] on div "Rule Catalog" at bounding box center [76, 319] width 76 height 13
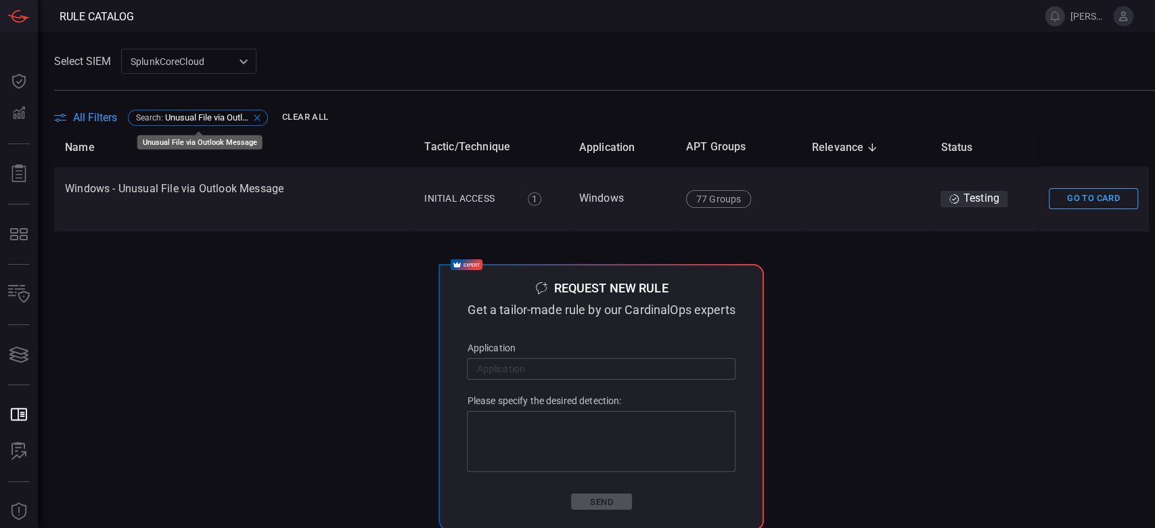
click at [195, 112] on span "Unusual File via Outlook Message" at bounding box center [207, 117] width 85 height 10
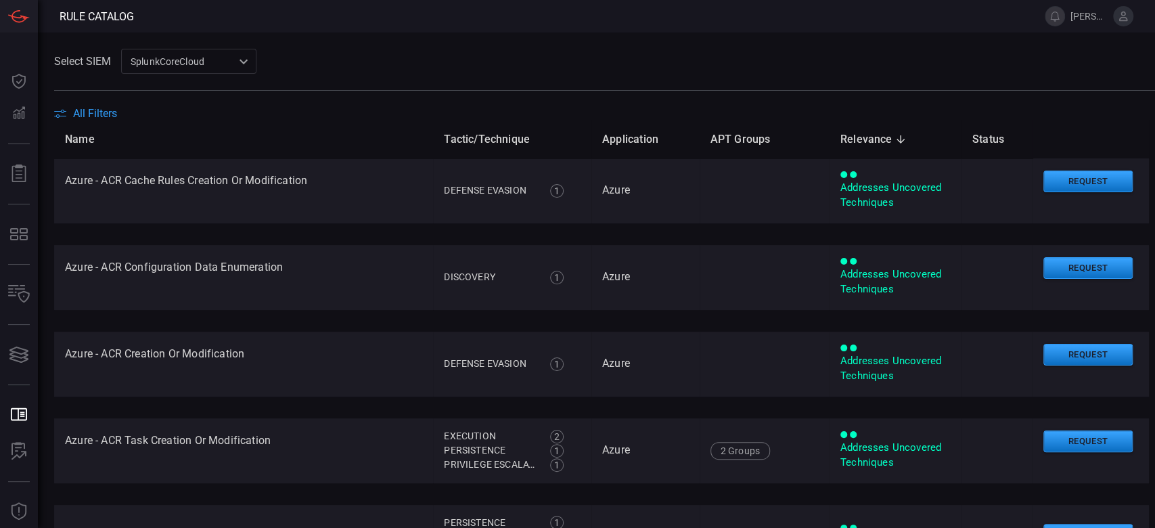
click at [108, 113] on span "All Filters" at bounding box center [95, 113] width 44 height 13
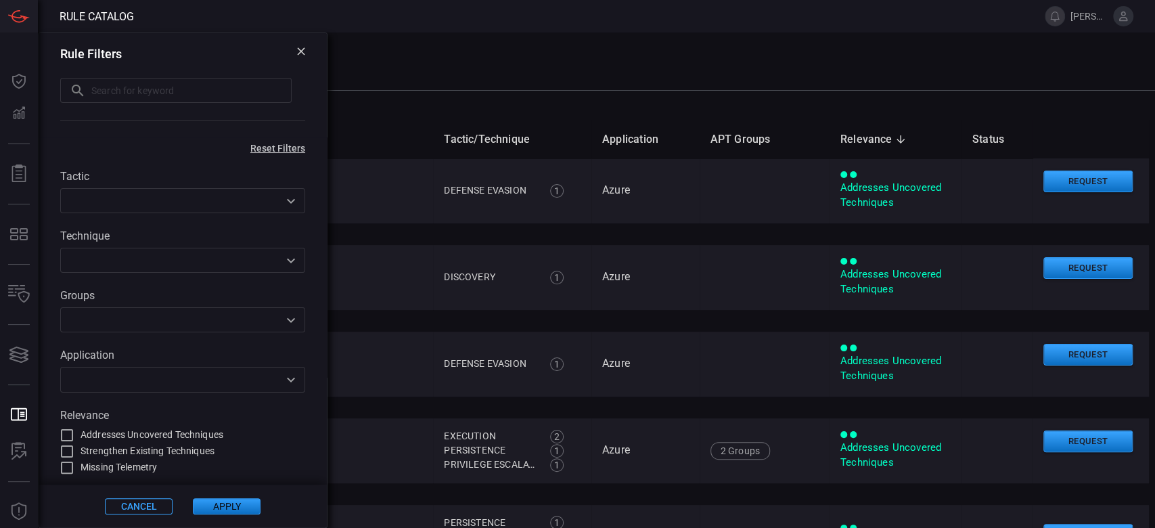
click at [103, 87] on input "text" at bounding box center [191, 90] width 200 height 25
paste input "Defender Removed from Context Menu via Registry"
type input "Defender Removed from Context Menu via Registry"
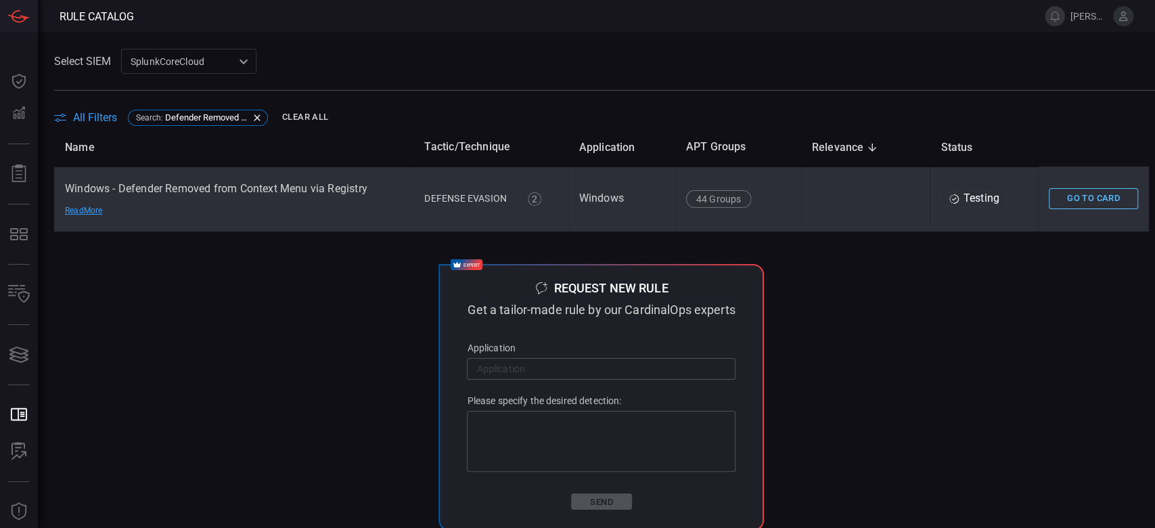
click at [1069, 200] on button "Go To Card" at bounding box center [1093, 198] width 89 height 21
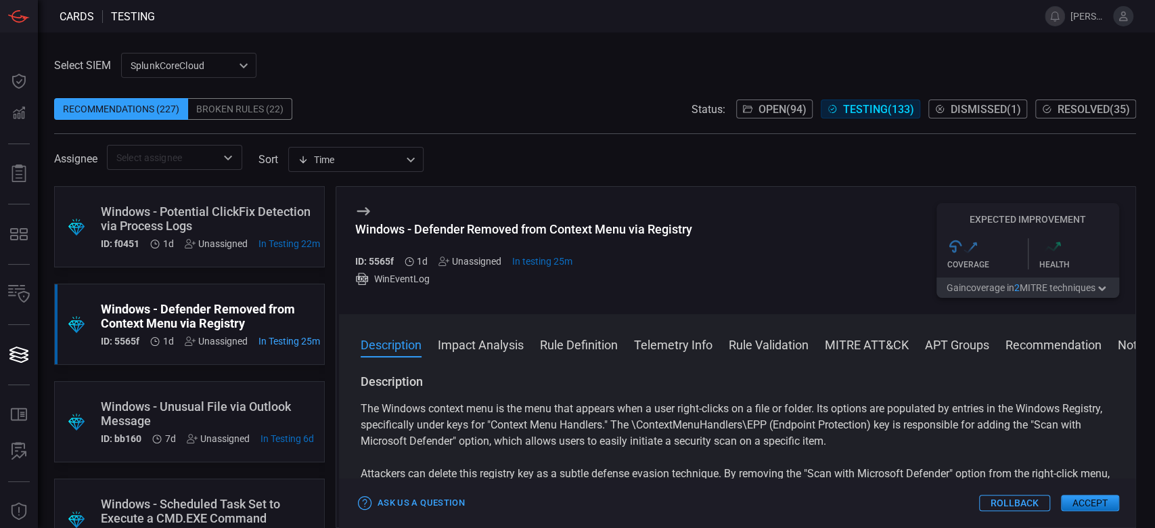
click at [888, 342] on button "MITRE ATT&CK" at bounding box center [867, 344] width 84 height 16
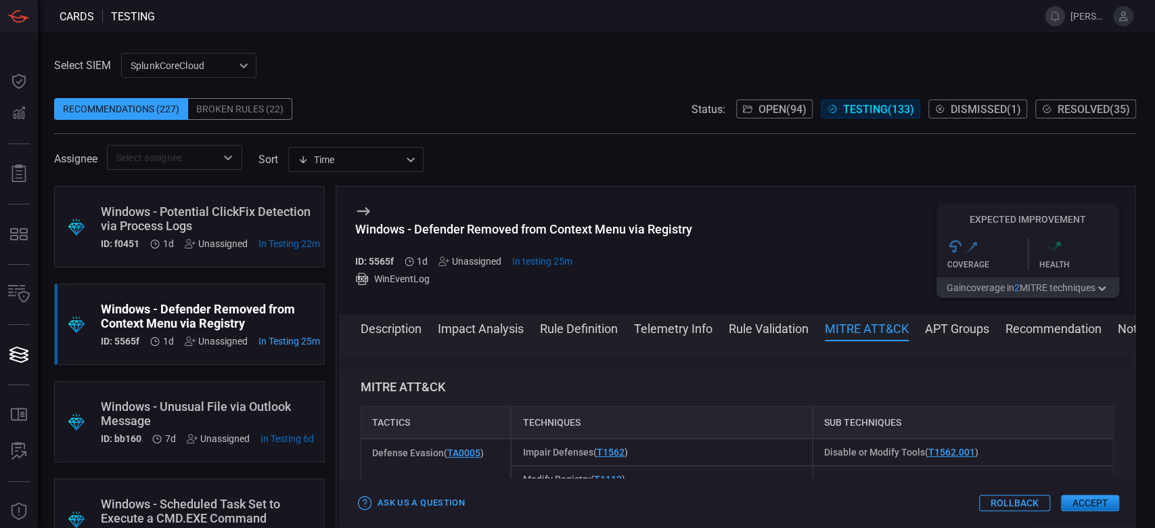
scroll to position [954, 0]
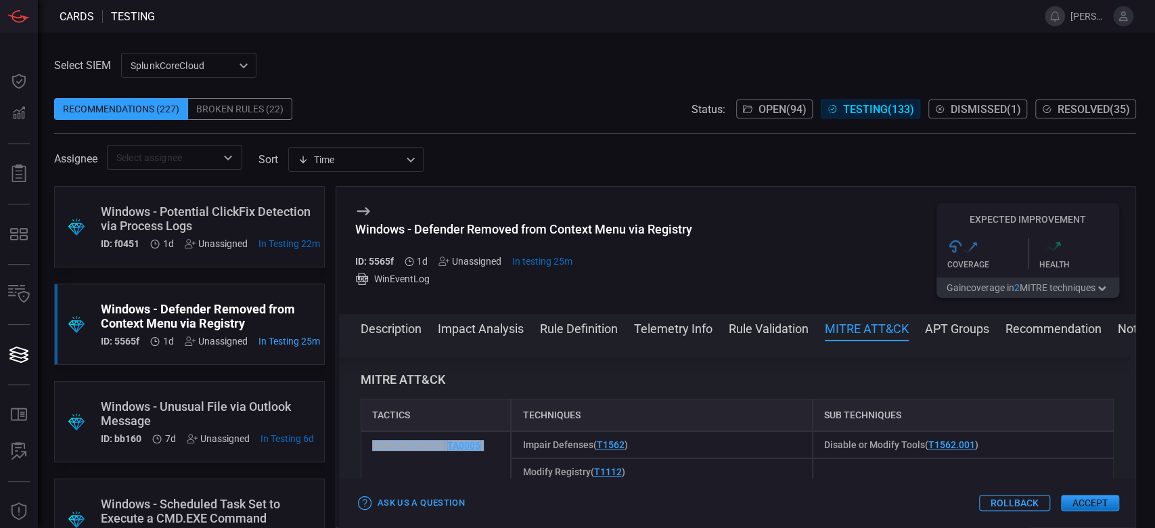
drag, startPoint x: 502, startPoint y: 452, endPoint x: 368, endPoint y: 445, distance: 134.2
click at [368, 445] on div "Defense Evasion ( TA0005 )" at bounding box center [436, 458] width 151 height 54
drag, startPoint x: 599, startPoint y: 457, endPoint x: 520, endPoint y: 446, distance: 79.9
click at [520, 446] on div "Impair Defenses ( T1562 )" at bounding box center [661, 444] width 301 height 27
drag, startPoint x: 1002, startPoint y: 438, endPoint x: 812, endPoint y: 442, distance: 190.2
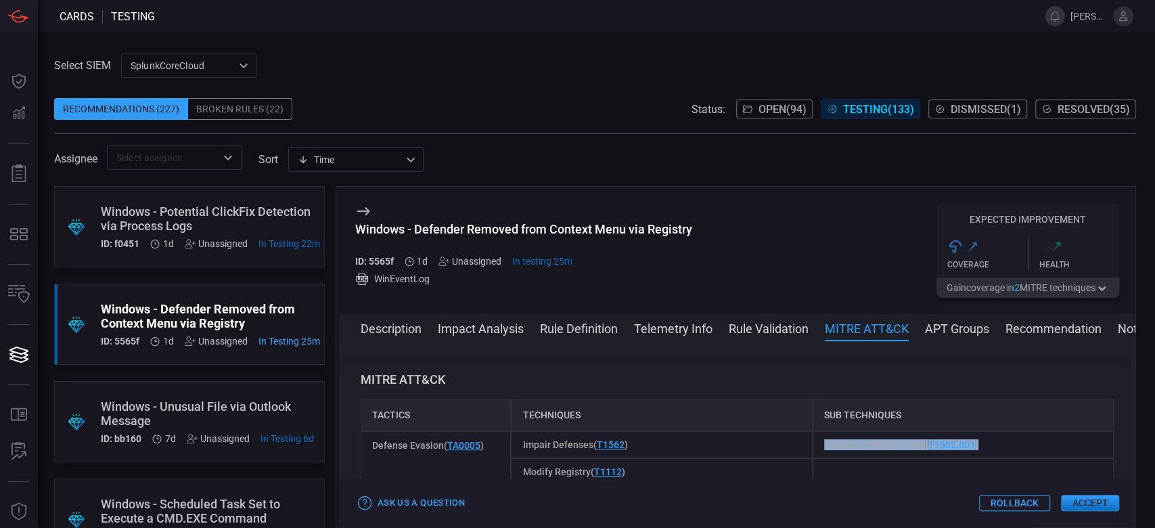
click at [813, 442] on div "Disable or Modify Tools ( T1562.001 )" at bounding box center [963, 444] width 301 height 27
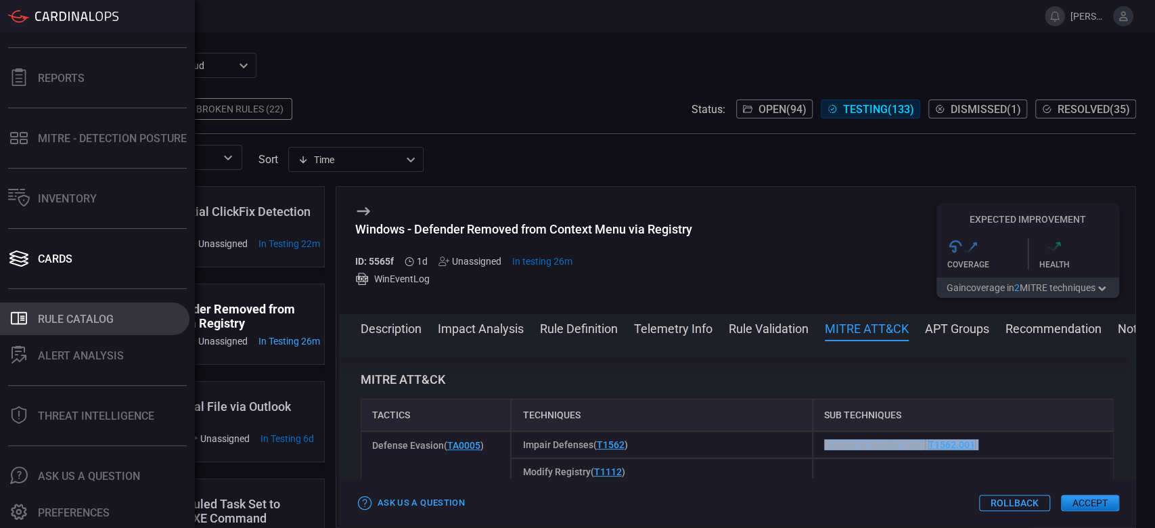
click at [56, 319] on div "Rule Catalog" at bounding box center [76, 319] width 76 height 13
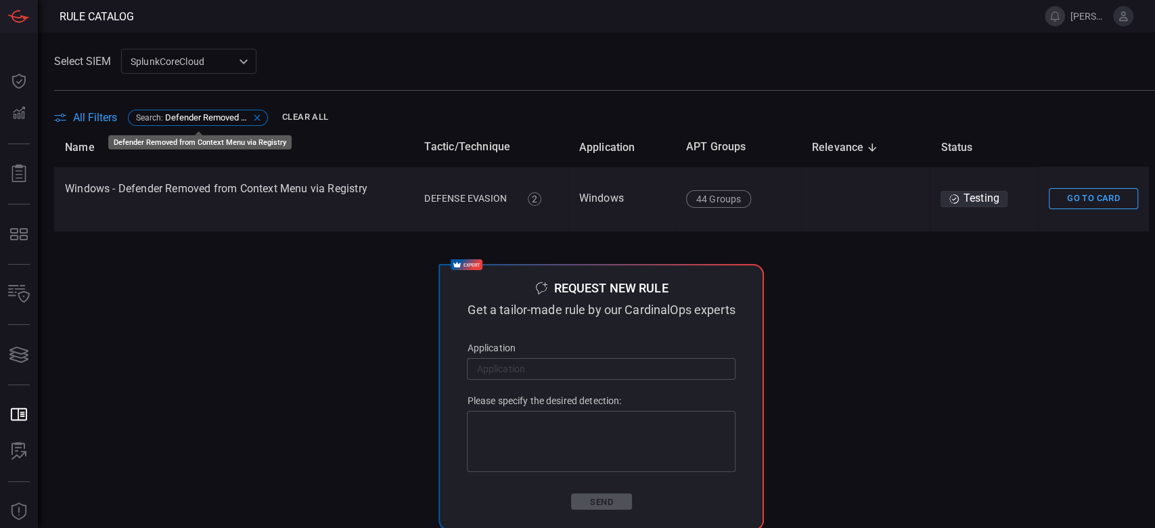
click at [200, 110] on div "Search : Defender Removed from Context Menu via Registry" at bounding box center [198, 118] width 140 height 16
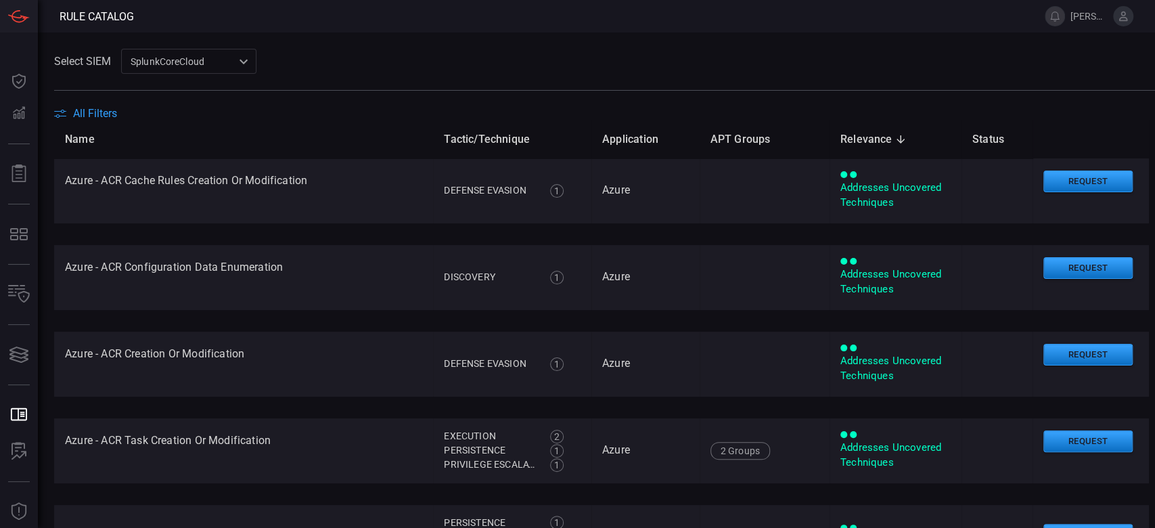
click at [91, 123] on th "Name" at bounding box center [243, 139] width 379 height 39
click at [87, 118] on span "All Filters" at bounding box center [95, 113] width 44 height 13
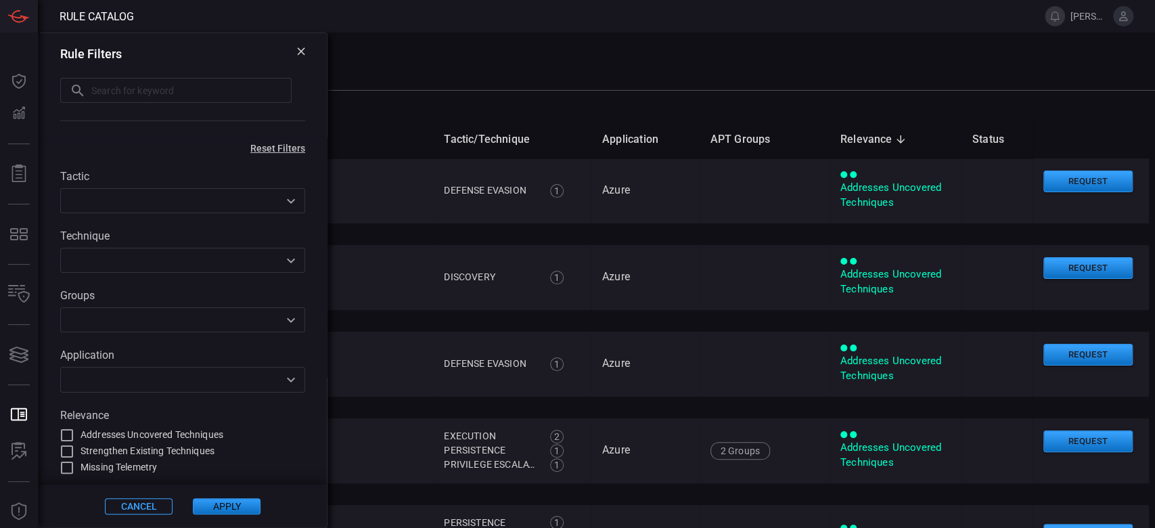
click at [114, 88] on input "text" at bounding box center [191, 90] width 200 height 25
paste input "Potential ClickFix Detection via Process Logs"
type input "Potential ClickFix Detection via Process Logs"
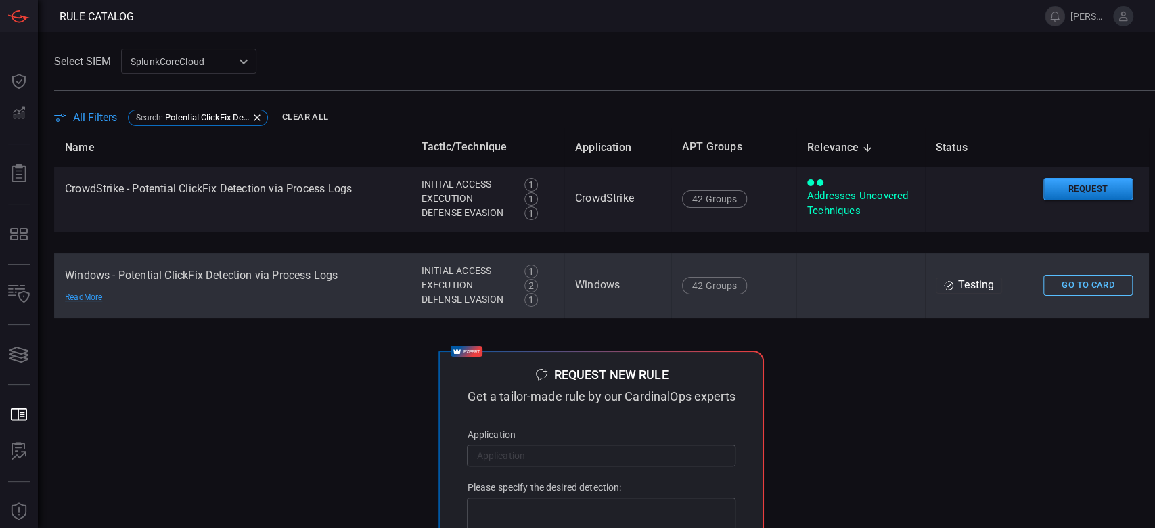
click at [1086, 292] on button "Go To Card" at bounding box center [1088, 285] width 89 height 21
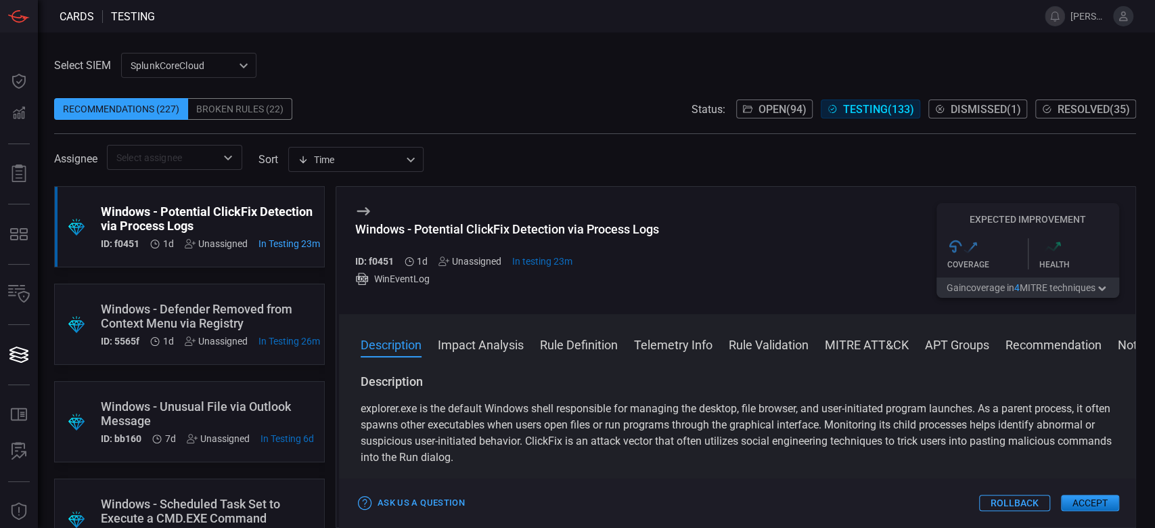
click at [851, 349] on button "MITRE ATT&CK" at bounding box center [867, 344] width 84 height 16
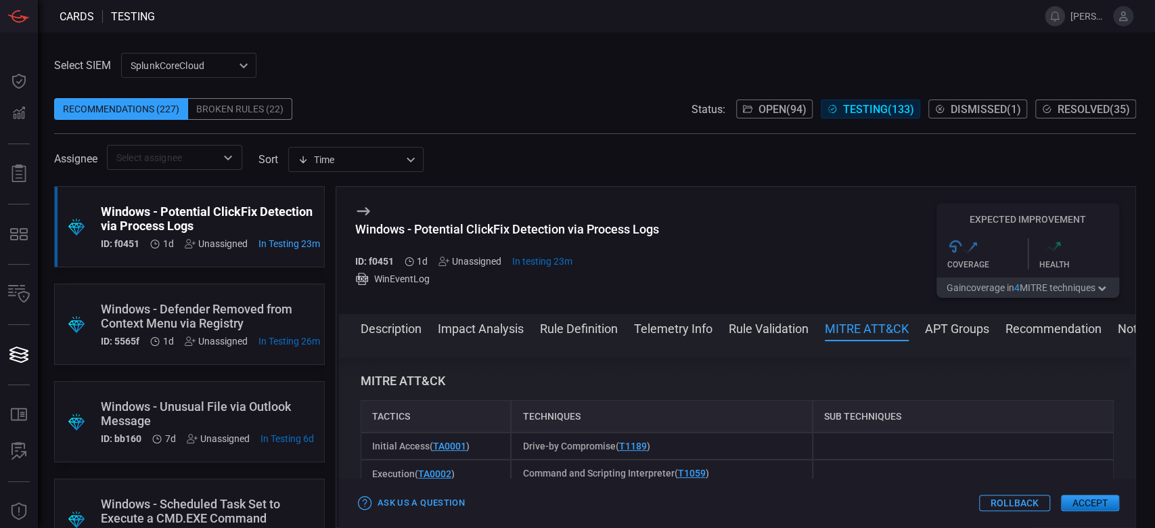
scroll to position [1189, 0]
drag, startPoint x: 491, startPoint y: 445, endPoint x: 363, endPoint y: 436, distance: 129.0
click at [363, 436] on div "Initial Access ( TA0001 )" at bounding box center [436, 444] width 151 height 27
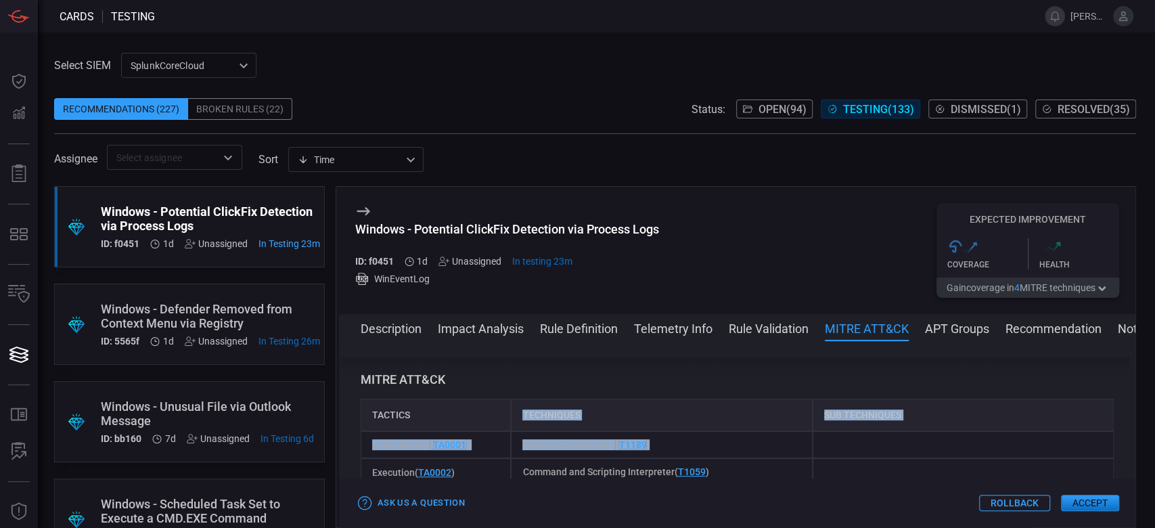
drag, startPoint x: 610, startPoint y: 458, endPoint x: 479, endPoint y: 428, distance: 134.6
click at [479, 428] on div "Tactics Techniques Sub Techniques Initial Access ( TA0001 ) Drive-by Compromise…" at bounding box center [737, 469] width 753 height 141
click at [705, 443] on div "Drive-by Compromise ( T1189 )" at bounding box center [661, 444] width 301 height 27
drag, startPoint x: 680, startPoint y: 454, endPoint x: 514, endPoint y: 446, distance: 166.7
click at [514, 446] on div "Drive-by Compromise ( T1189 )" at bounding box center [661, 444] width 301 height 27
